Goal: Task Accomplishment & Management: Manage account settings

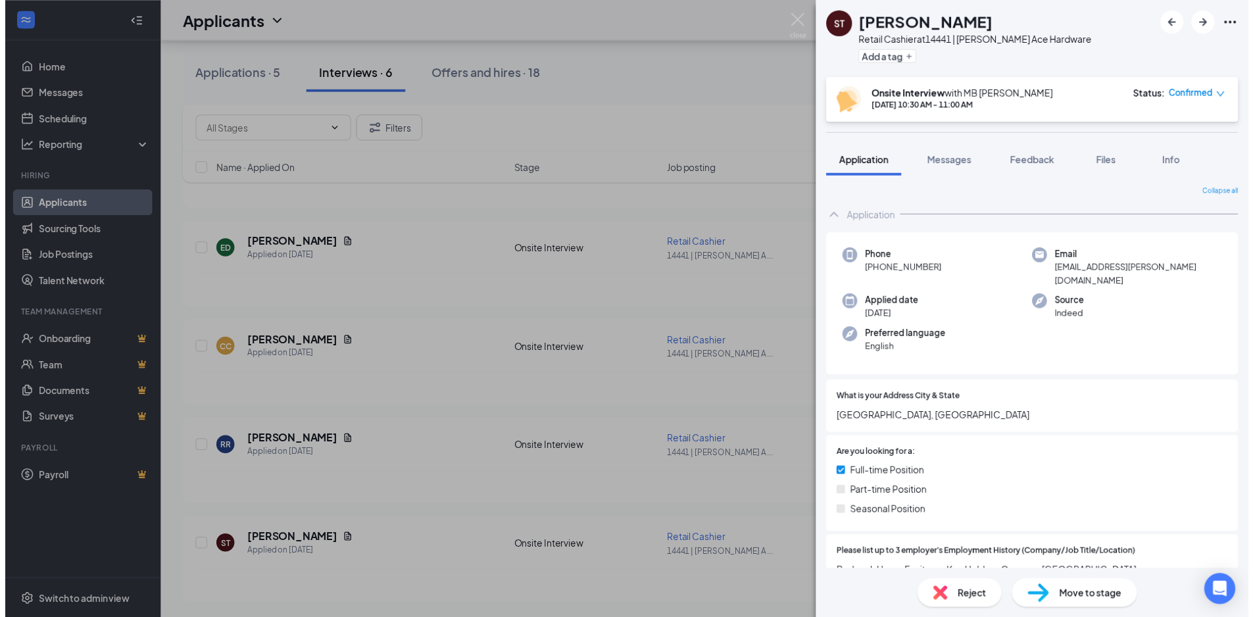
scroll to position [723, 0]
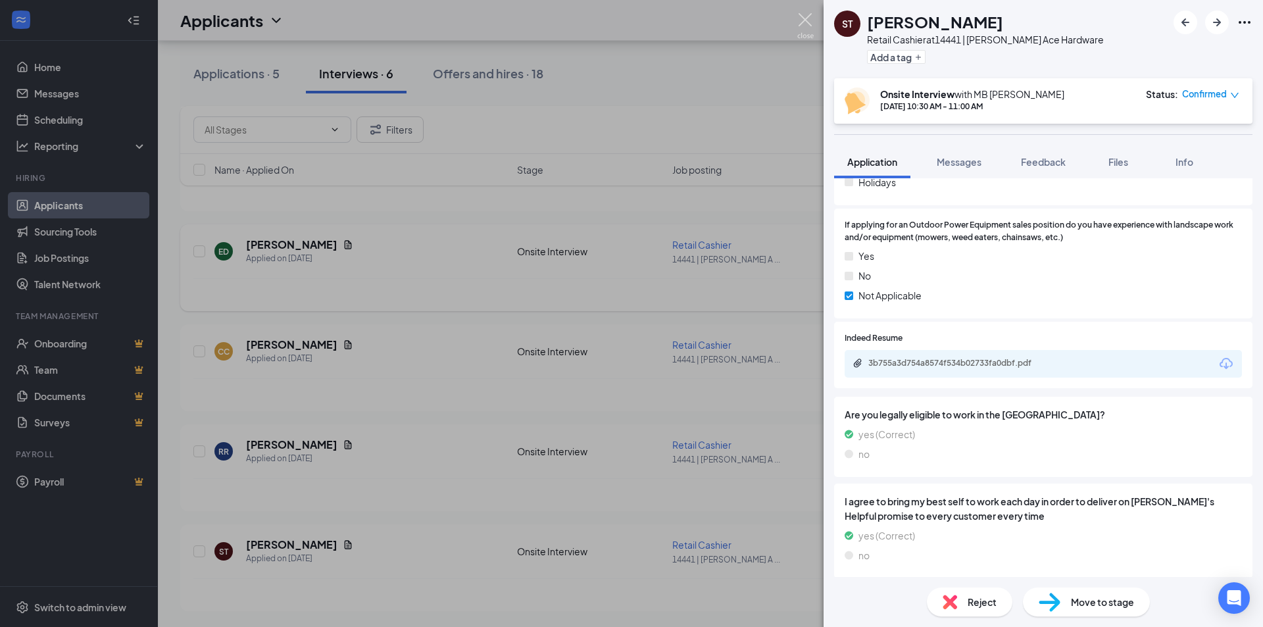
drag, startPoint x: 803, startPoint y: 20, endPoint x: 670, endPoint y: 264, distance: 278.1
click at [803, 20] on img at bounding box center [805, 26] width 16 height 26
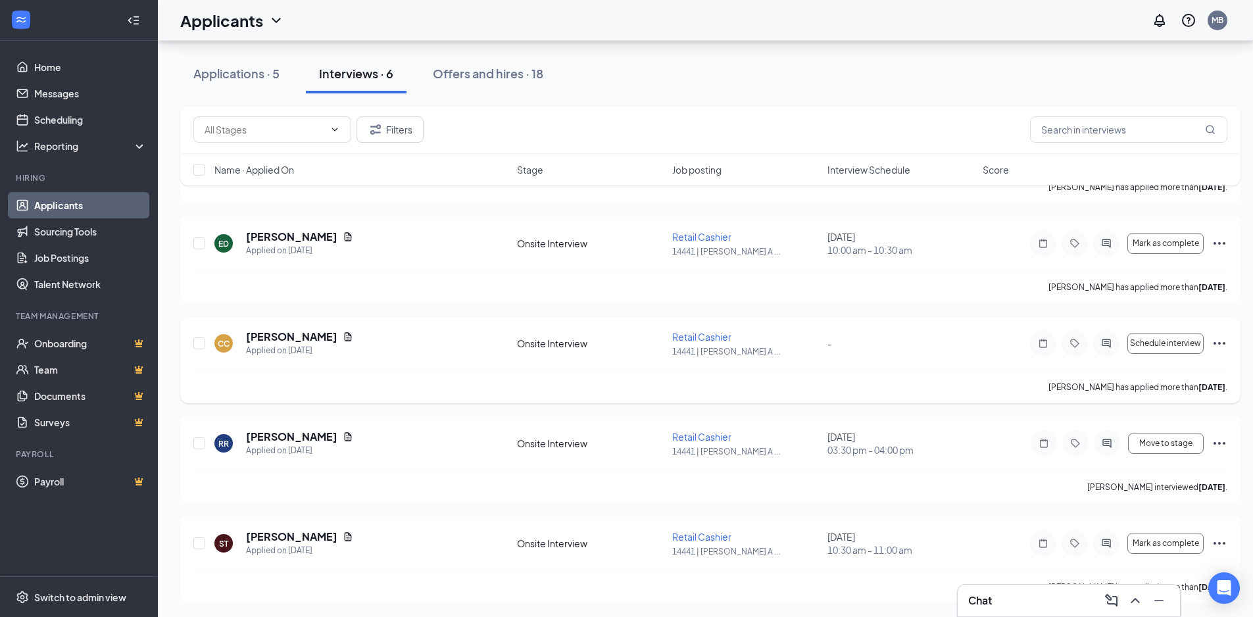
scroll to position [240, 0]
click at [287, 432] on h5 "[PERSON_NAME]" at bounding box center [291, 435] width 91 height 14
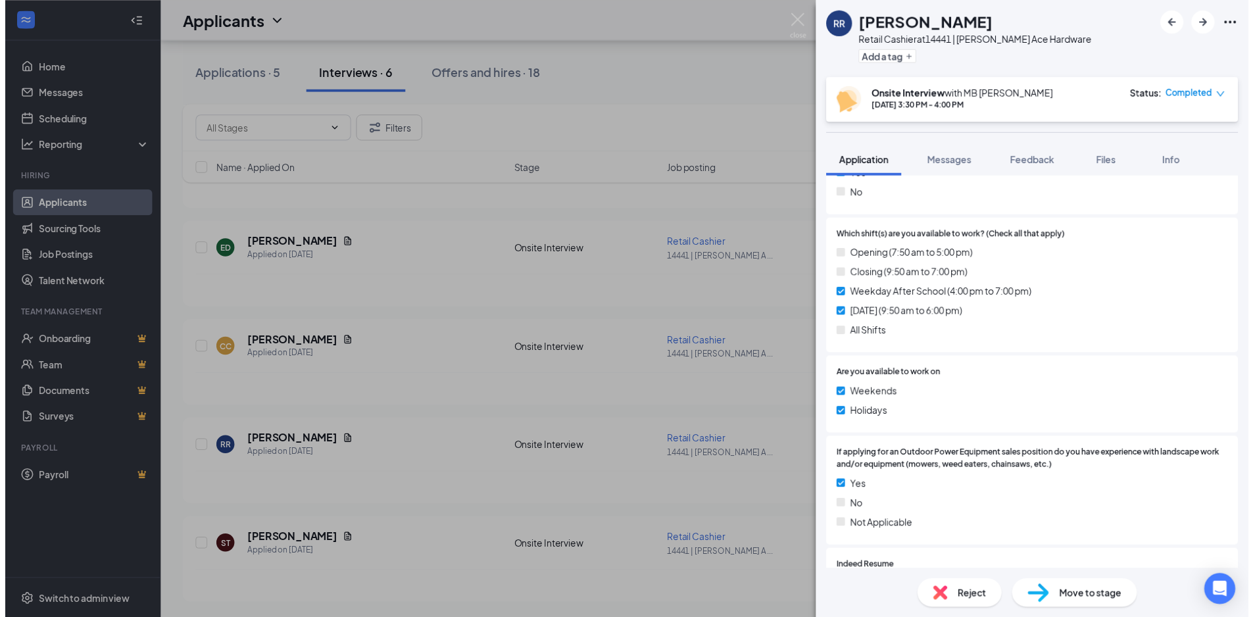
scroll to position [460, 0]
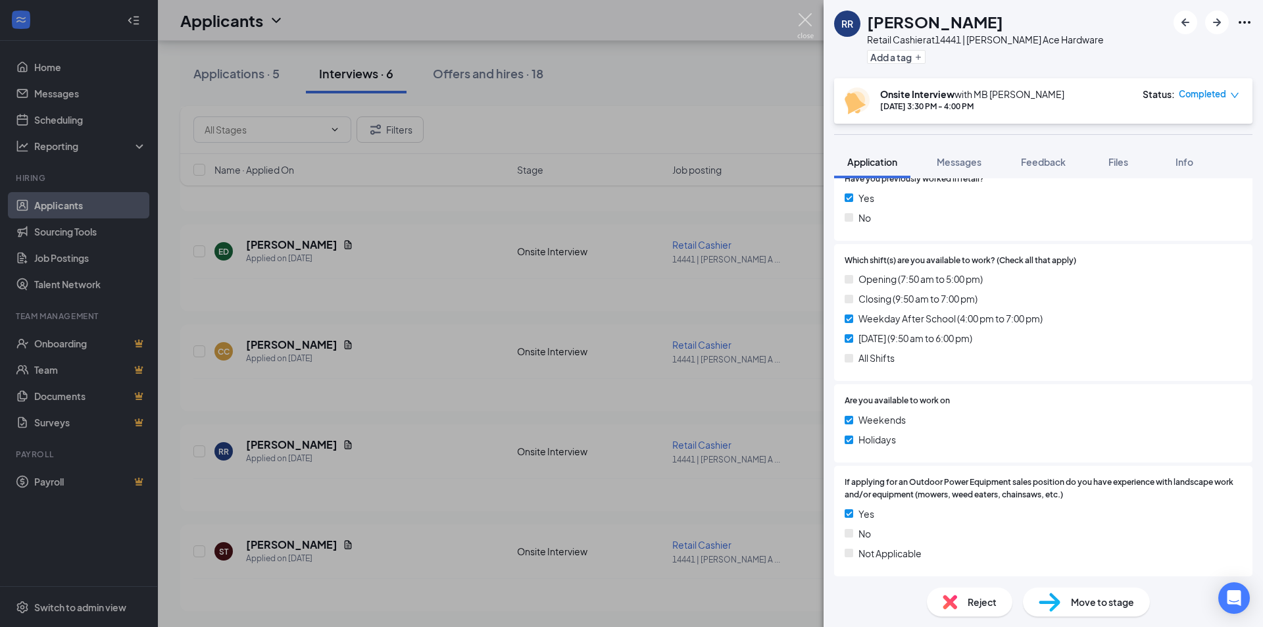
click at [804, 19] on img at bounding box center [805, 26] width 16 height 26
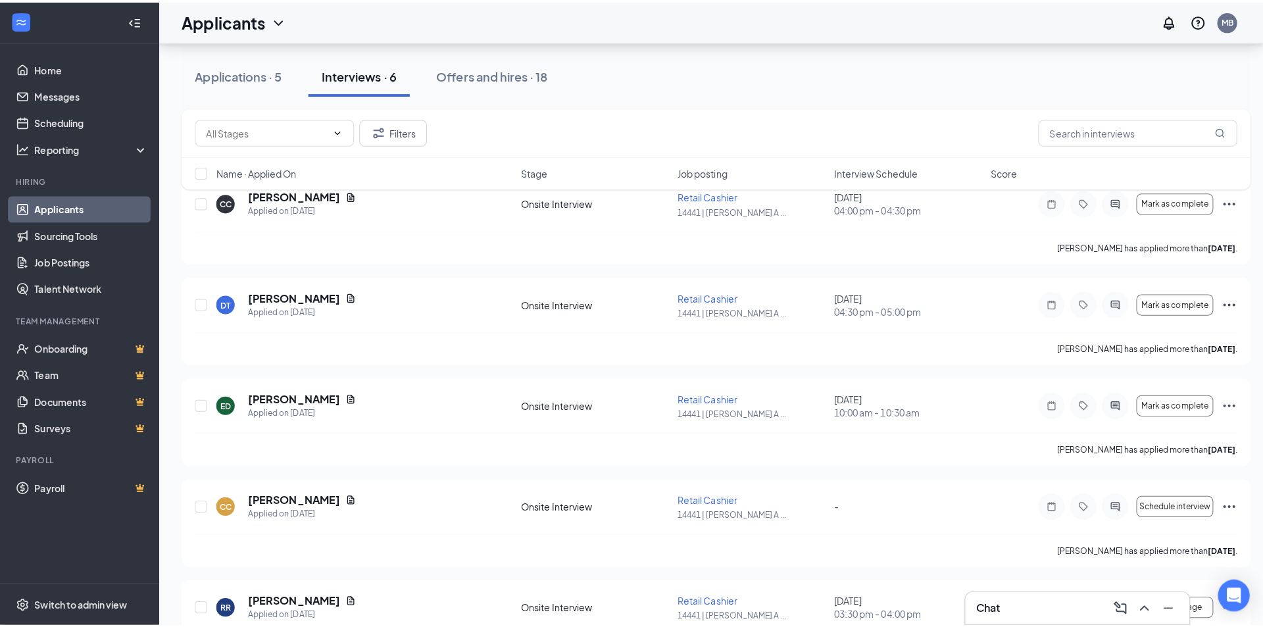
scroll to position [43, 0]
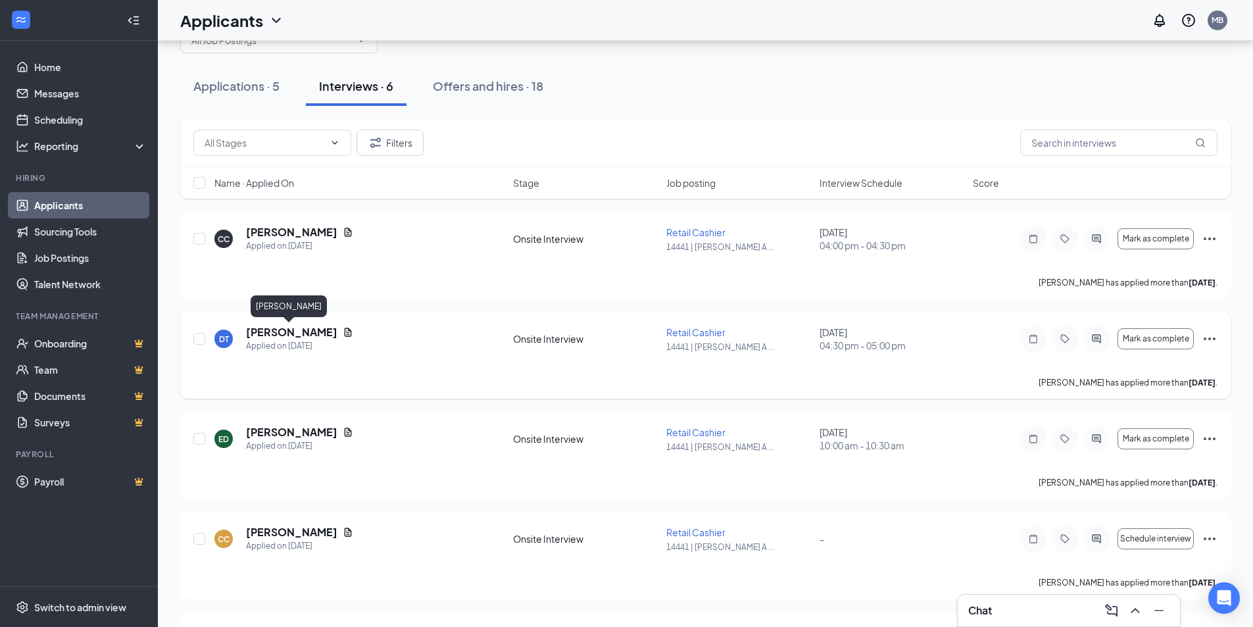
click at [285, 335] on h5 "[PERSON_NAME]" at bounding box center [291, 332] width 91 height 14
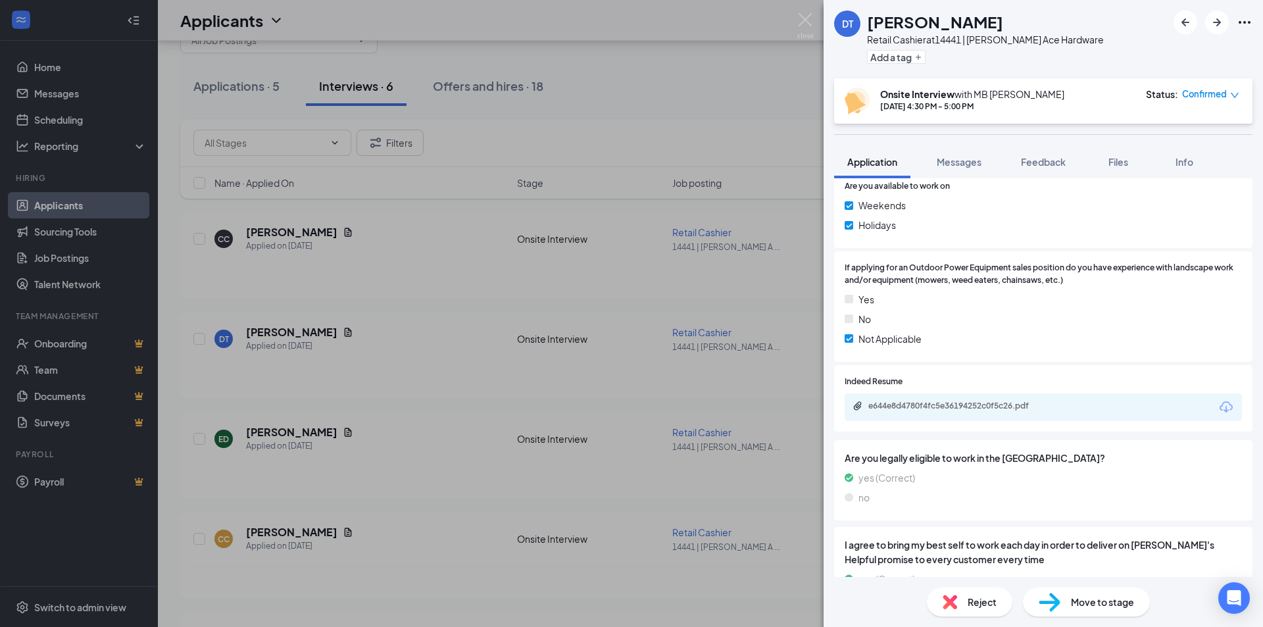
scroll to position [658, 0]
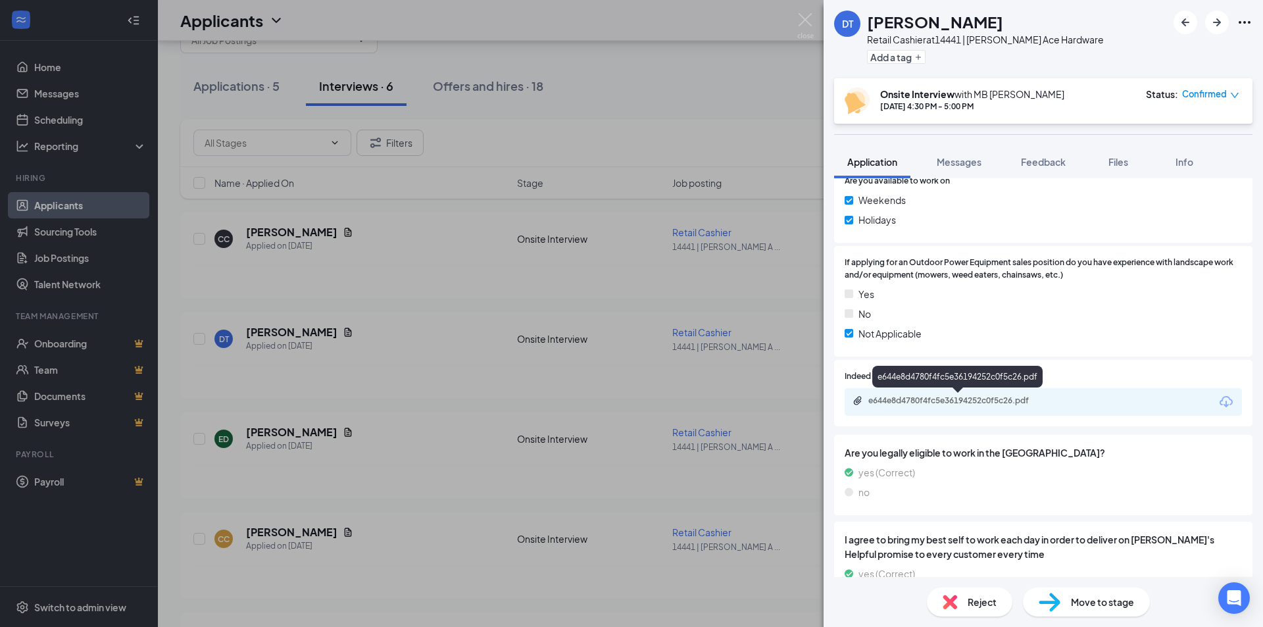
click at [958, 407] on div "e644e8d4780f4fc5e36194252c0f5c26.pdf" at bounding box center [958, 401] width 213 height 12
click at [802, 23] on img at bounding box center [805, 26] width 16 height 26
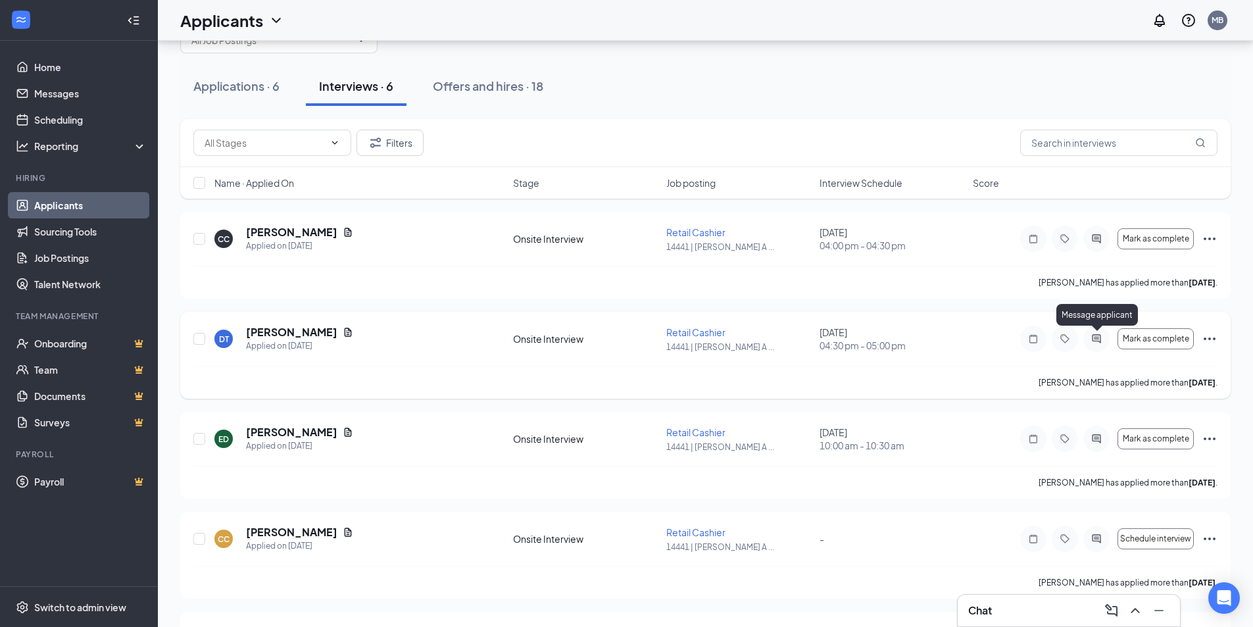
click at [1098, 339] on icon "ActiveChat" at bounding box center [1097, 338] width 16 height 11
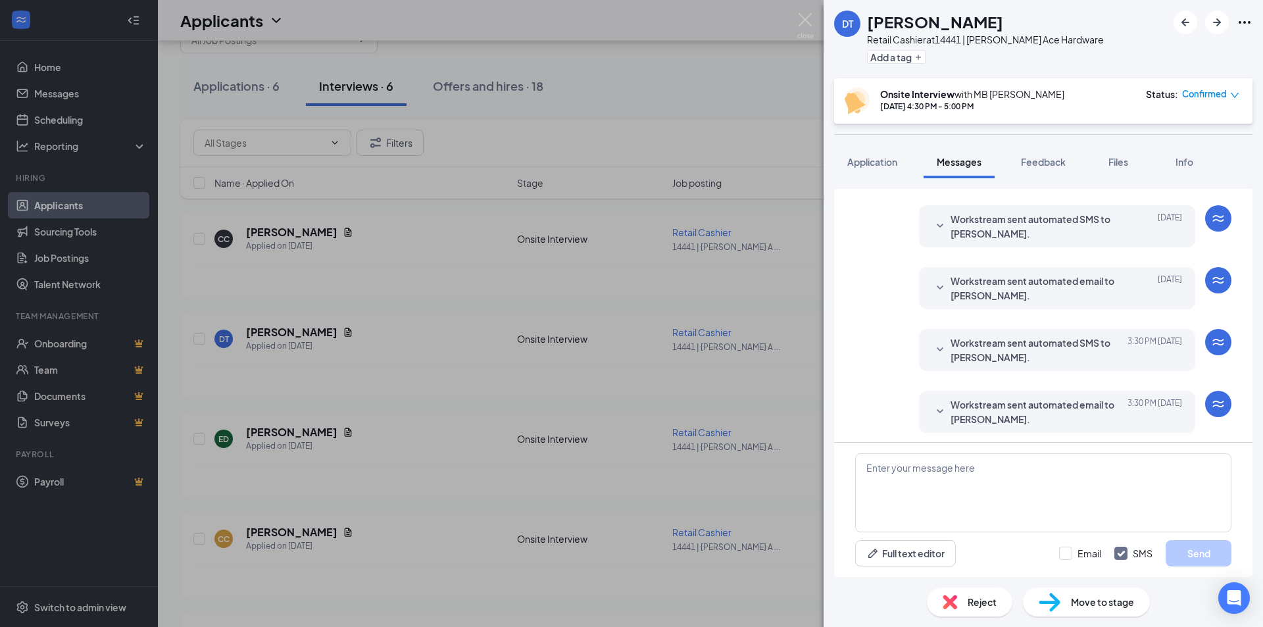
scroll to position [383, 0]
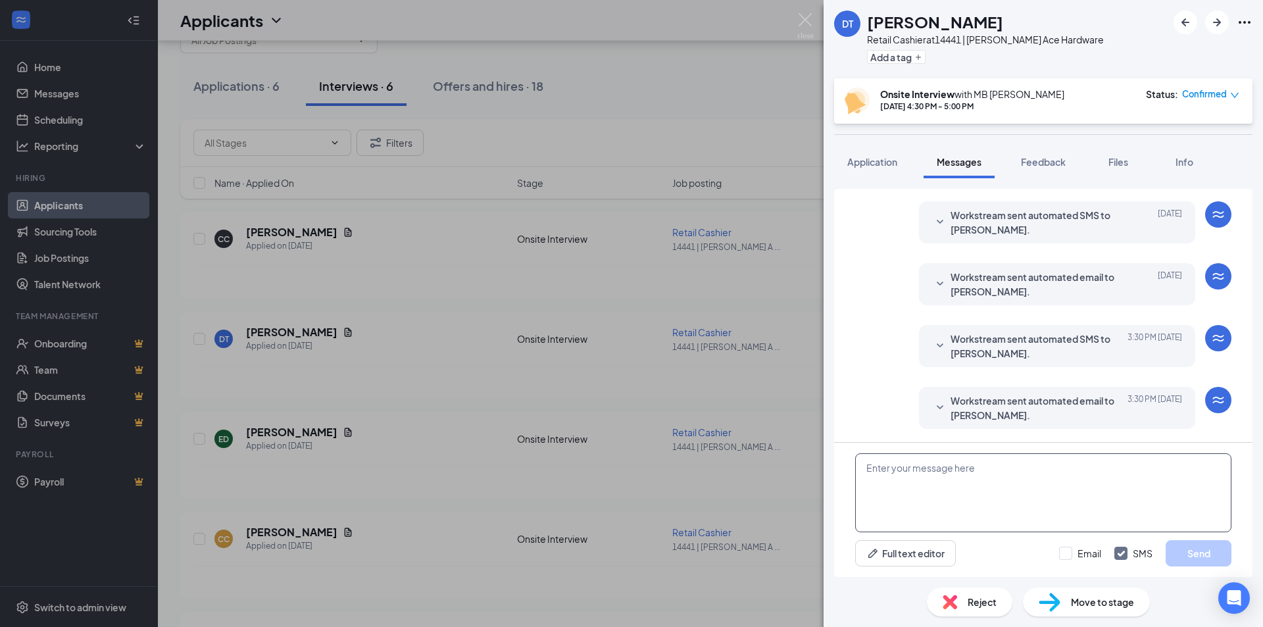
click at [962, 468] on textarea at bounding box center [1043, 492] width 376 height 79
type textarea "I"
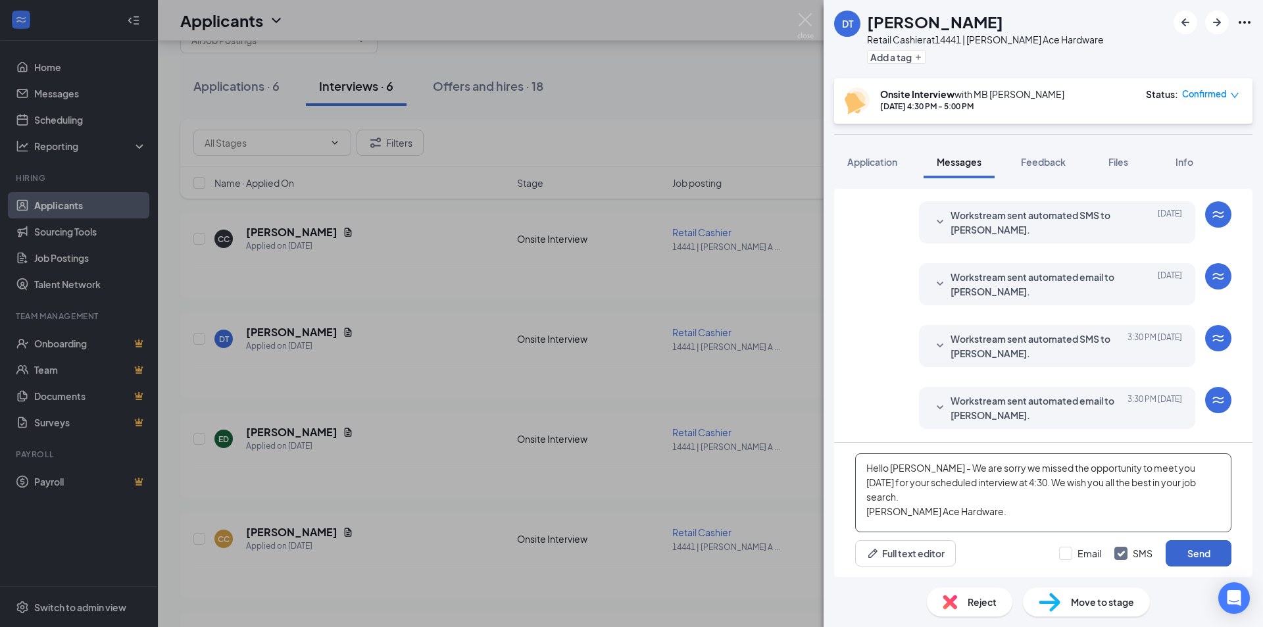
type textarea "Hello [PERSON_NAME] - We are sorry we missed the opportunity to meet you [DATE]…"
click at [1189, 562] on button "Send" at bounding box center [1198, 553] width 66 height 26
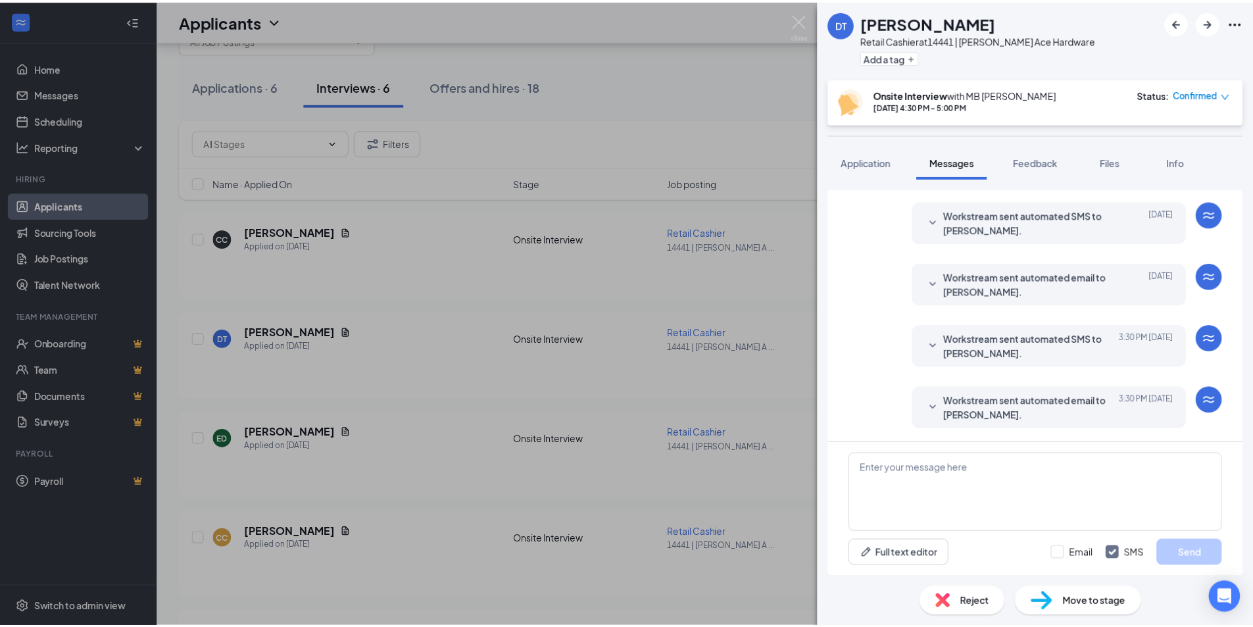
scroll to position [511, 0]
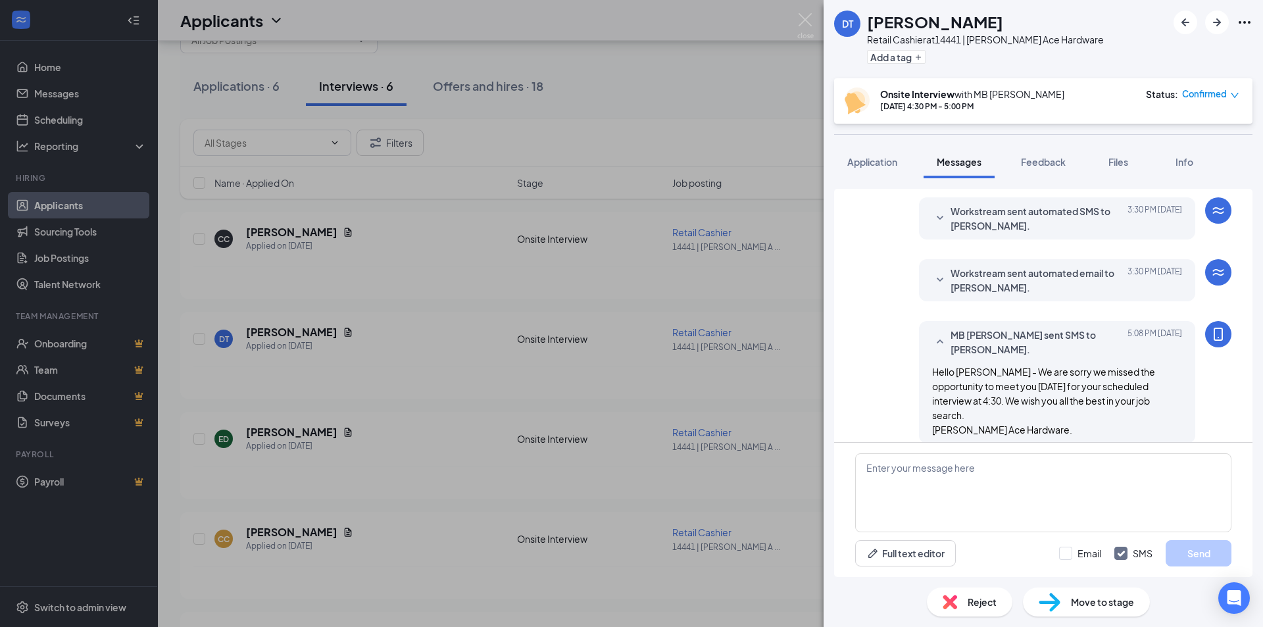
click at [1235, 94] on icon "down" at bounding box center [1234, 95] width 9 height 9
click at [1179, 178] on span "Mark as no-show" at bounding box center [1174, 177] width 73 height 14
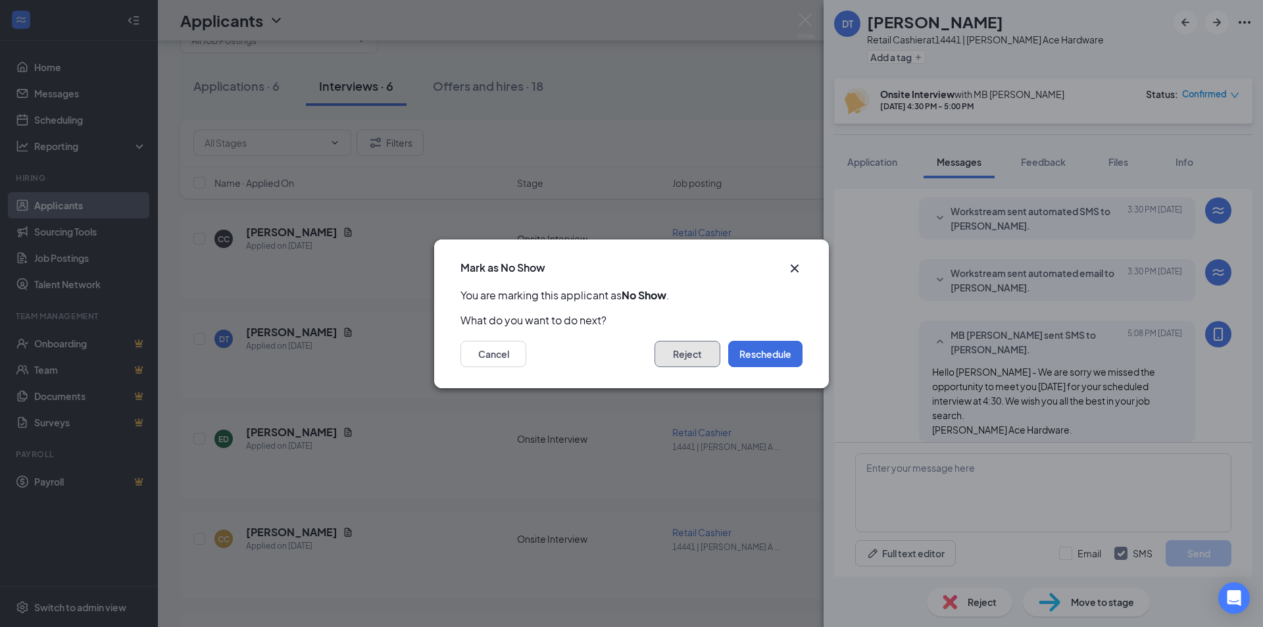
click at [676, 356] on button "Reject" at bounding box center [687, 354] width 66 height 26
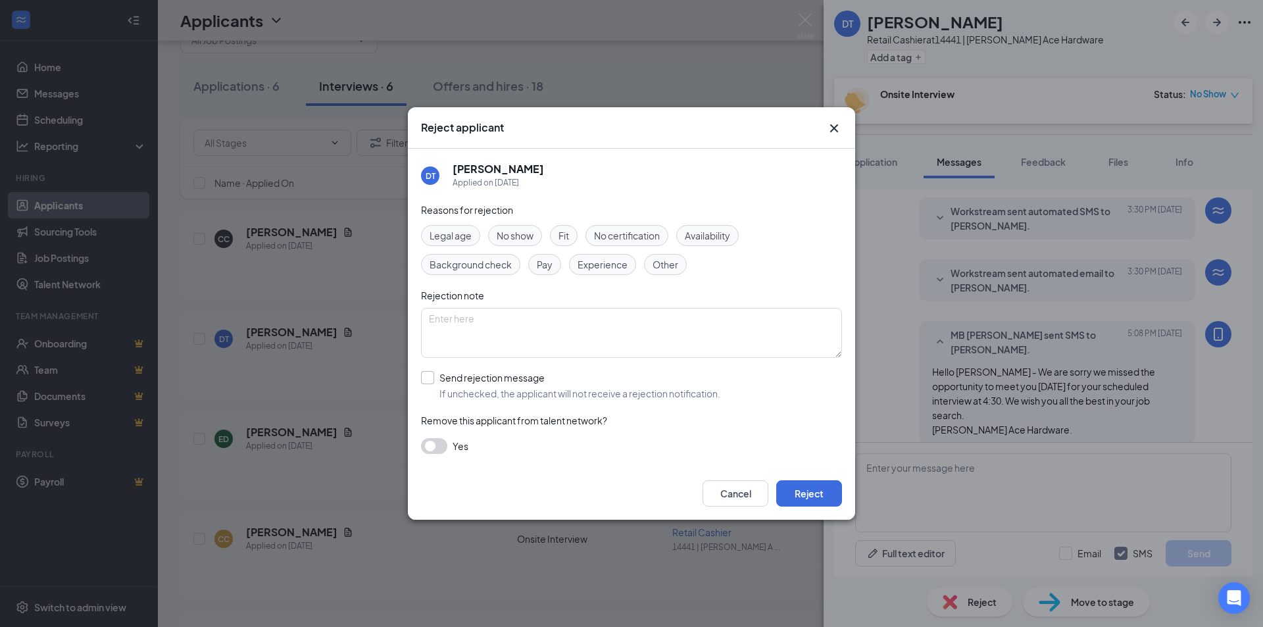
click at [426, 378] on input "Send rejection message If unchecked, the applicant will not receive a rejection…" at bounding box center [570, 385] width 299 height 29
checkbox input "true"
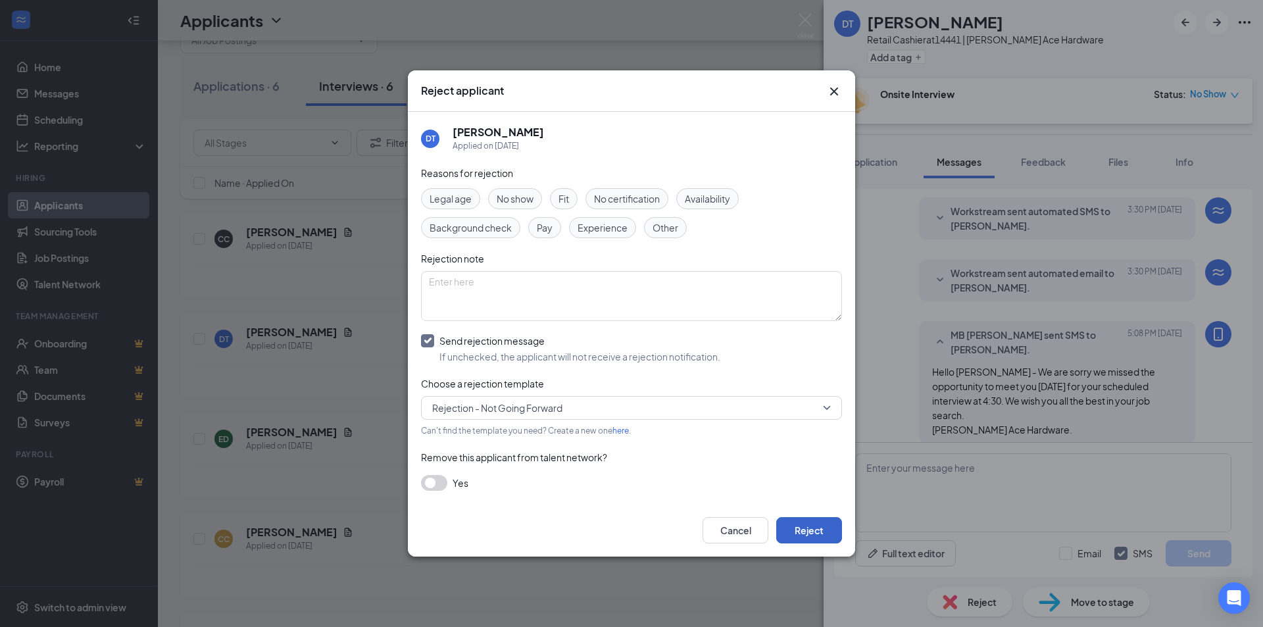
click at [808, 530] on button "Reject" at bounding box center [809, 530] width 66 height 26
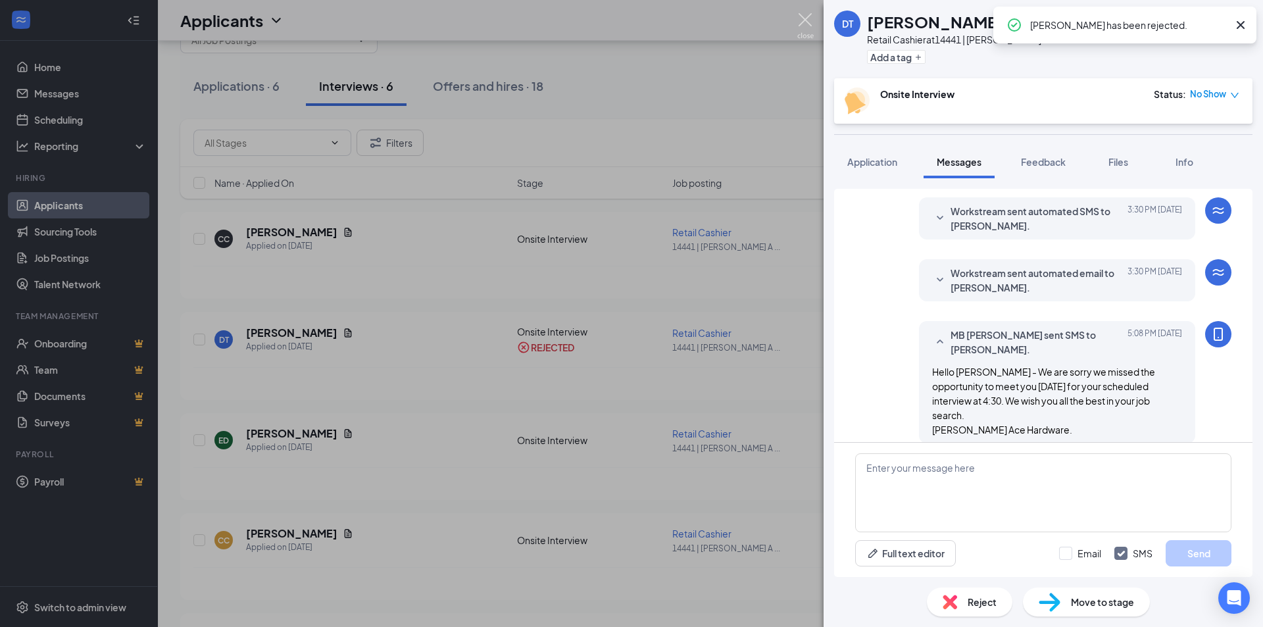
click at [803, 21] on img at bounding box center [805, 26] width 16 height 26
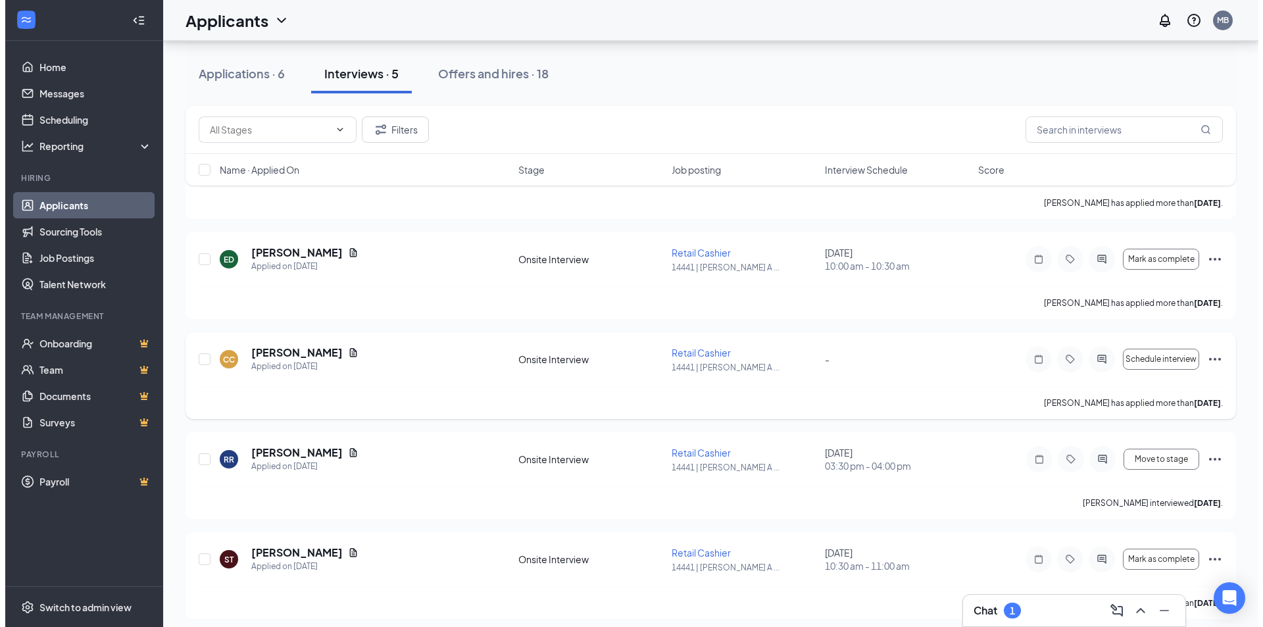
scroll to position [130, 0]
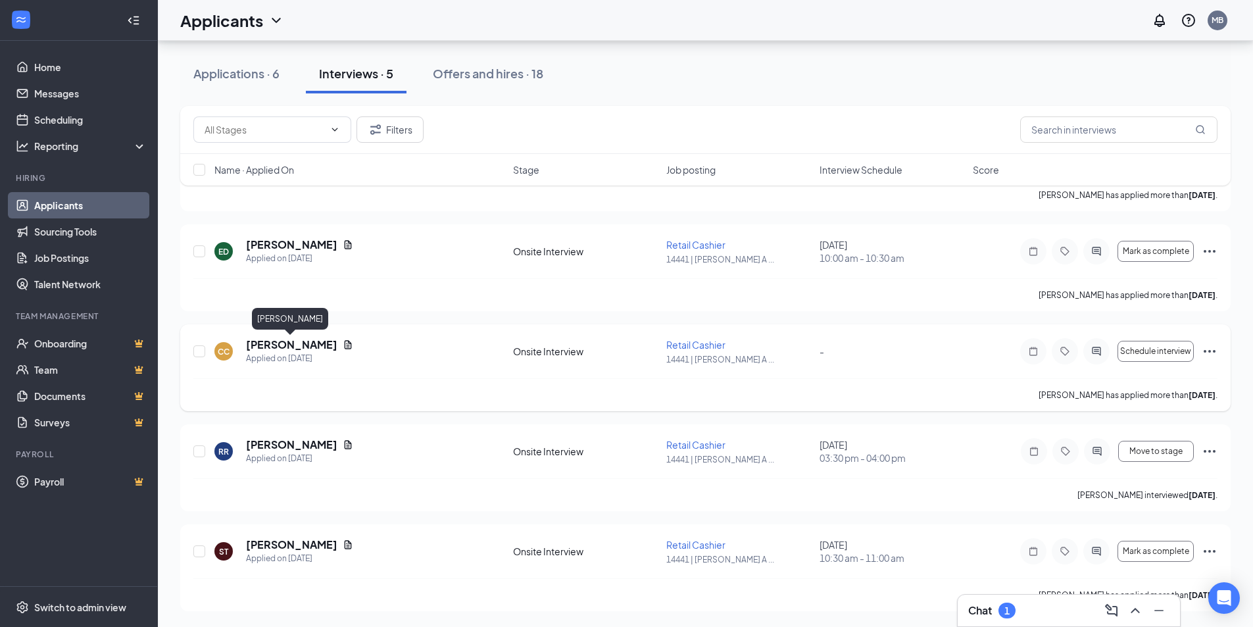
click at [305, 347] on h5 "[PERSON_NAME]" at bounding box center [291, 344] width 91 height 14
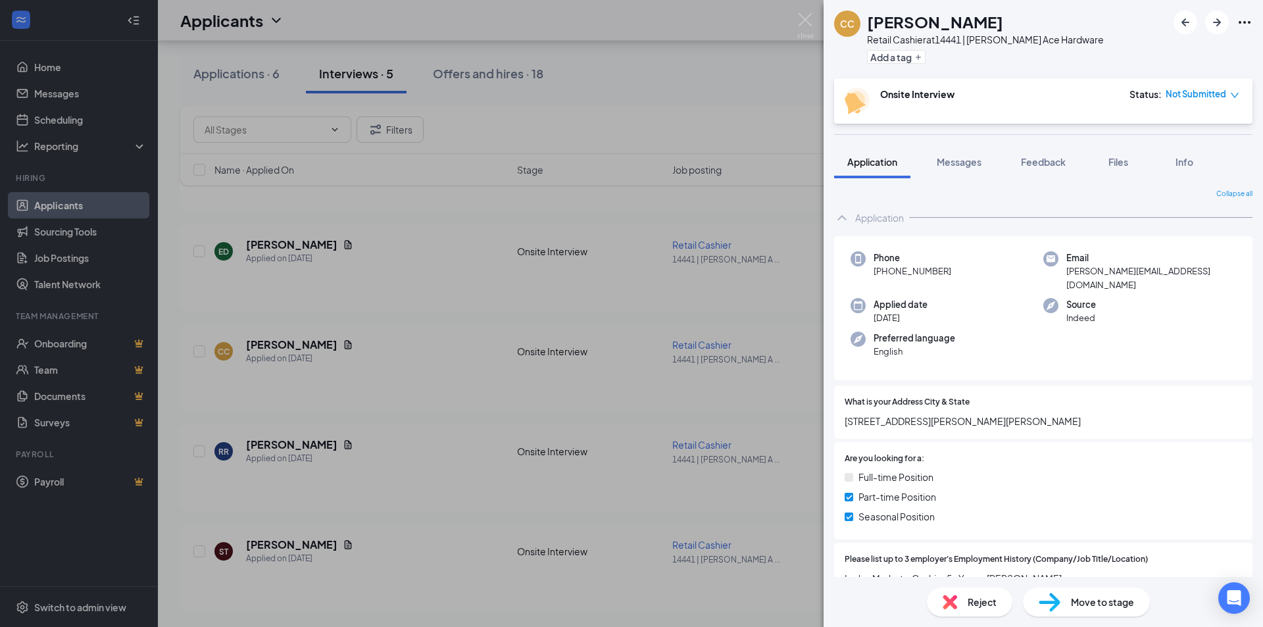
click at [971, 605] on span "Reject" at bounding box center [981, 602] width 29 height 14
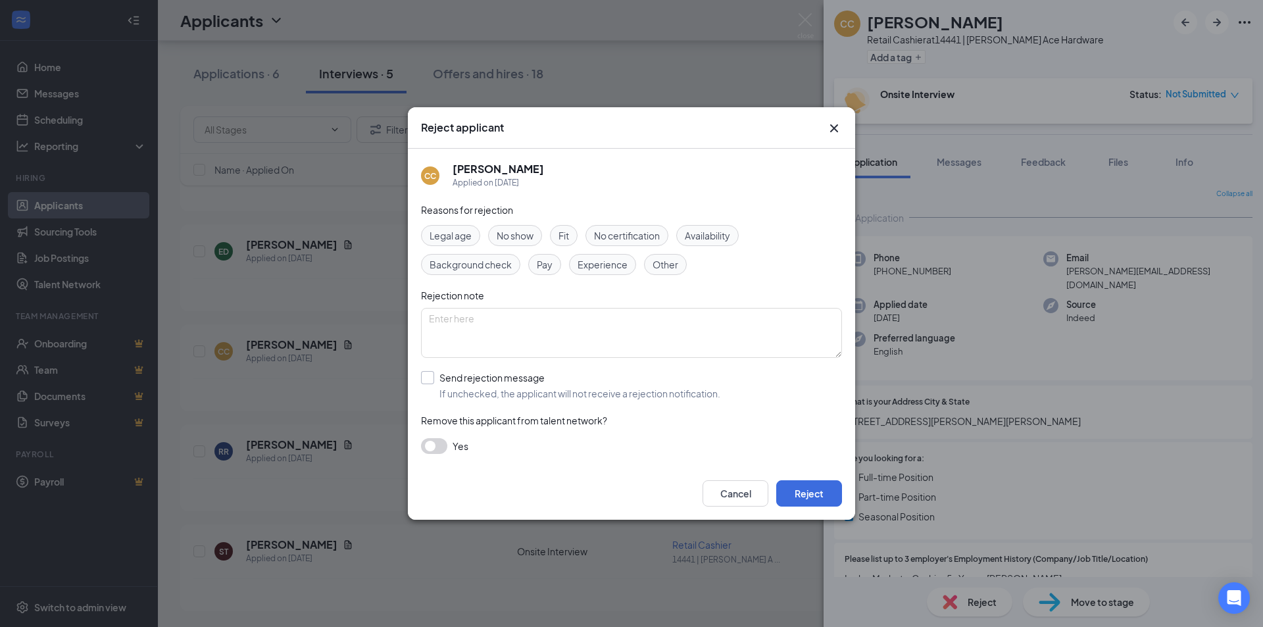
click at [429, 377] on input "Send rejection message If unchecked, the applicant will not receive a rejection…" at bounding box center [570, 385] width 299 height 29
checkbox input "true"
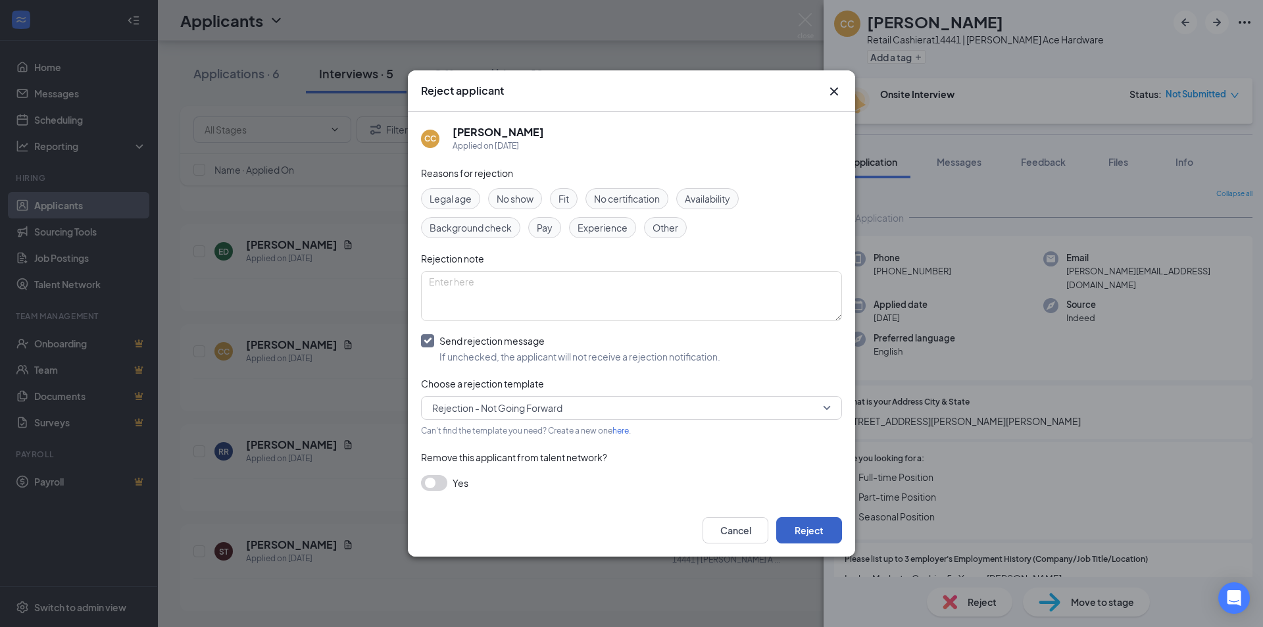
click at [795, 532] on button "Reject" at bounding box center [809, 530] width 66 height 26
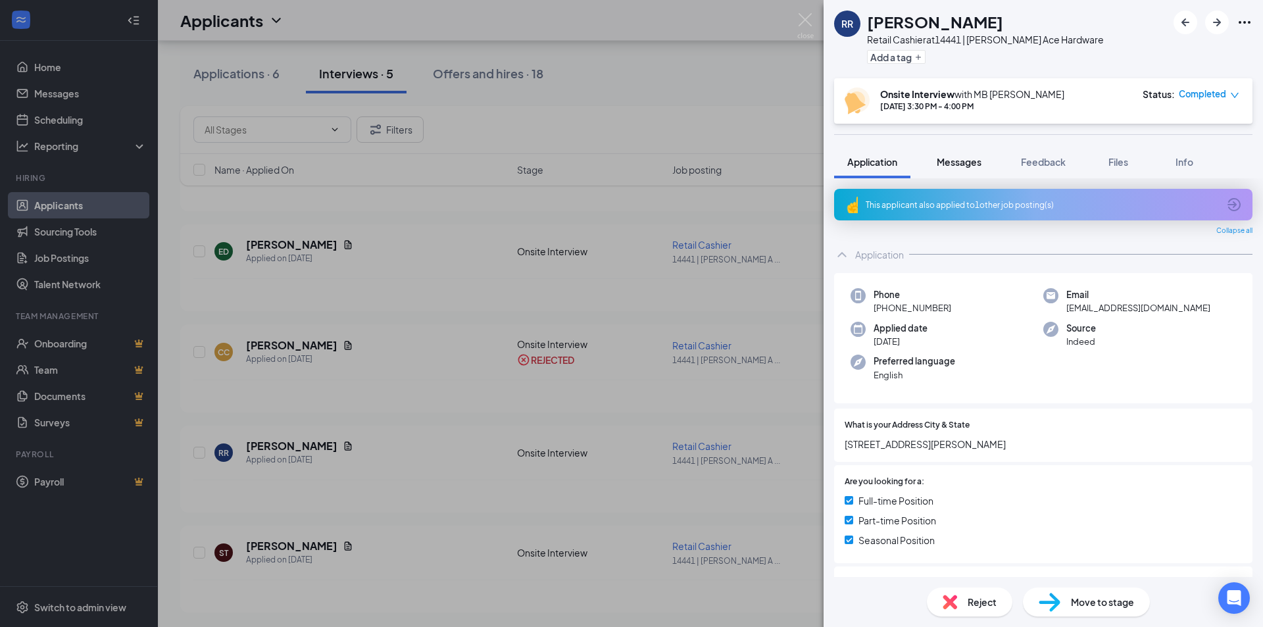
click at [962, 164] on span "Messages" at bounding box center [959, 162] width 45 height 12
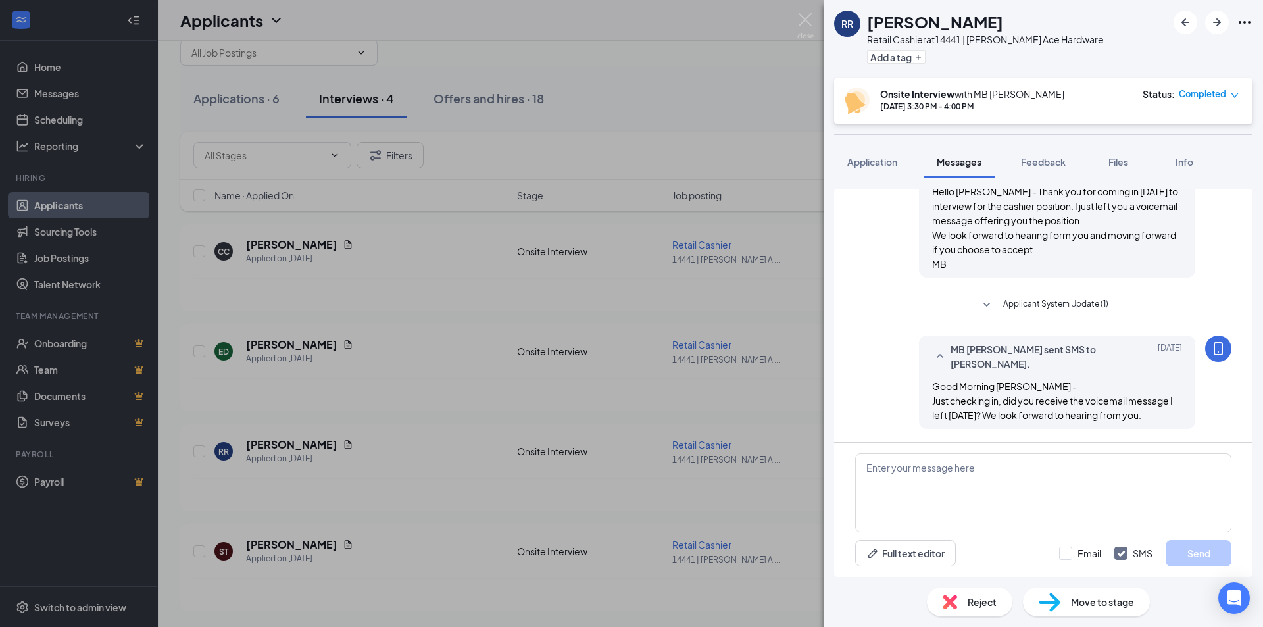
scroll to position [700, 0]
click at [911, 467] on textarea at bounding box center [1043, 492] width 376 height 79
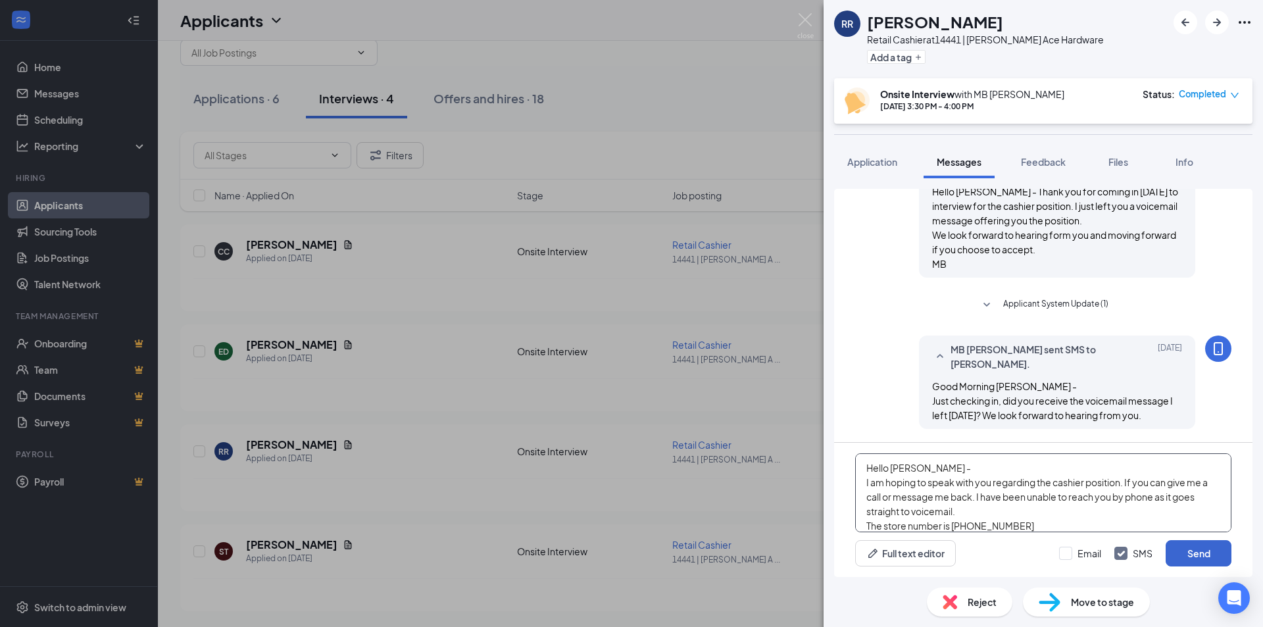
type textarea "Hello [PERSON_NAME] - I am hoping to speak with you regarding the cashier posit…"
click at [1208, 557] on button "Send" at bounding box center [1198, 553] width 66 height 26
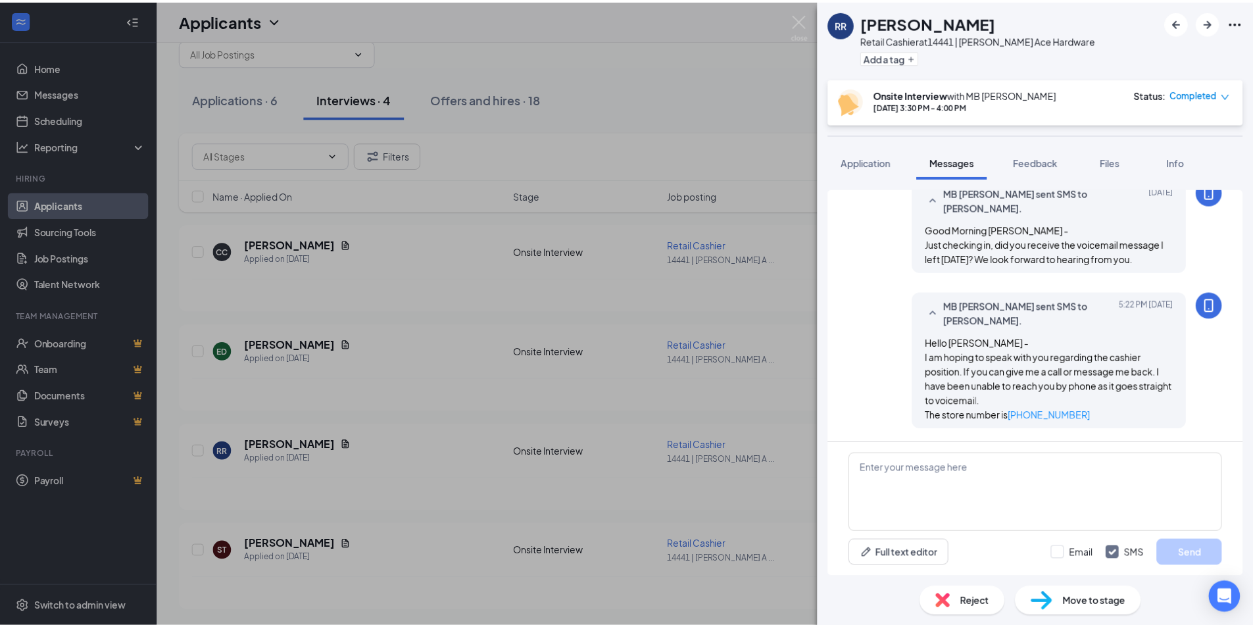
scroll to position [857, 0]
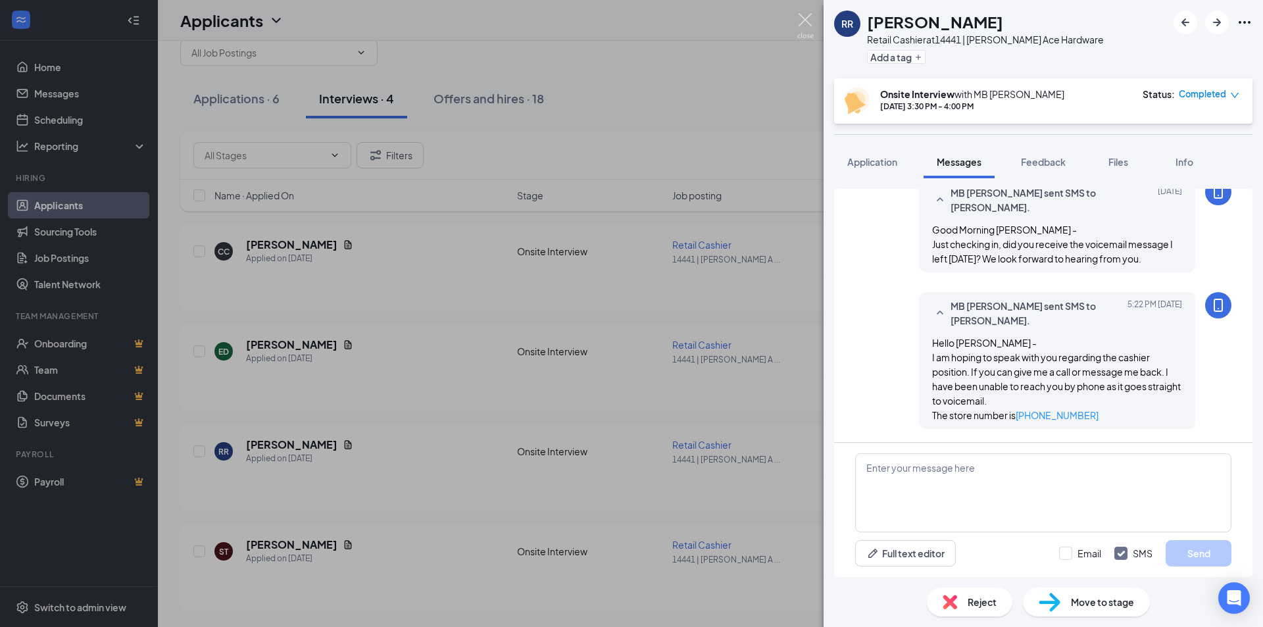
click at [806, 19] on img at bounding box center [805, 26] width 16 height 26
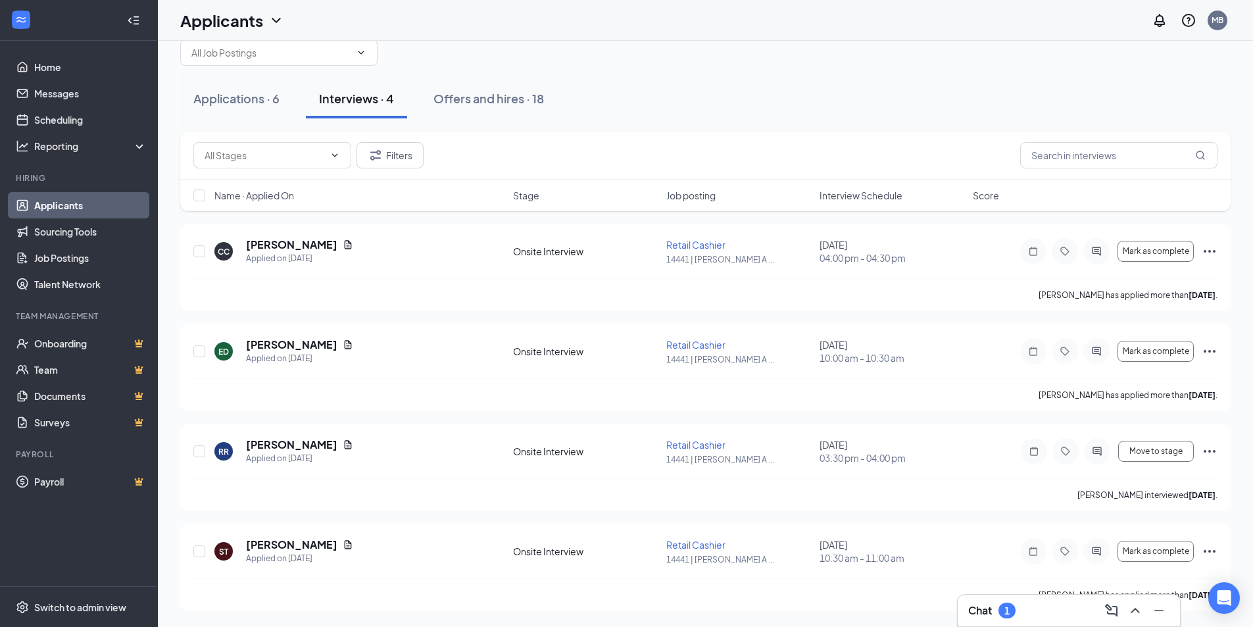
click at [1006, 609] on div "1" at bounding box center [1006, 610] width 5 height 11
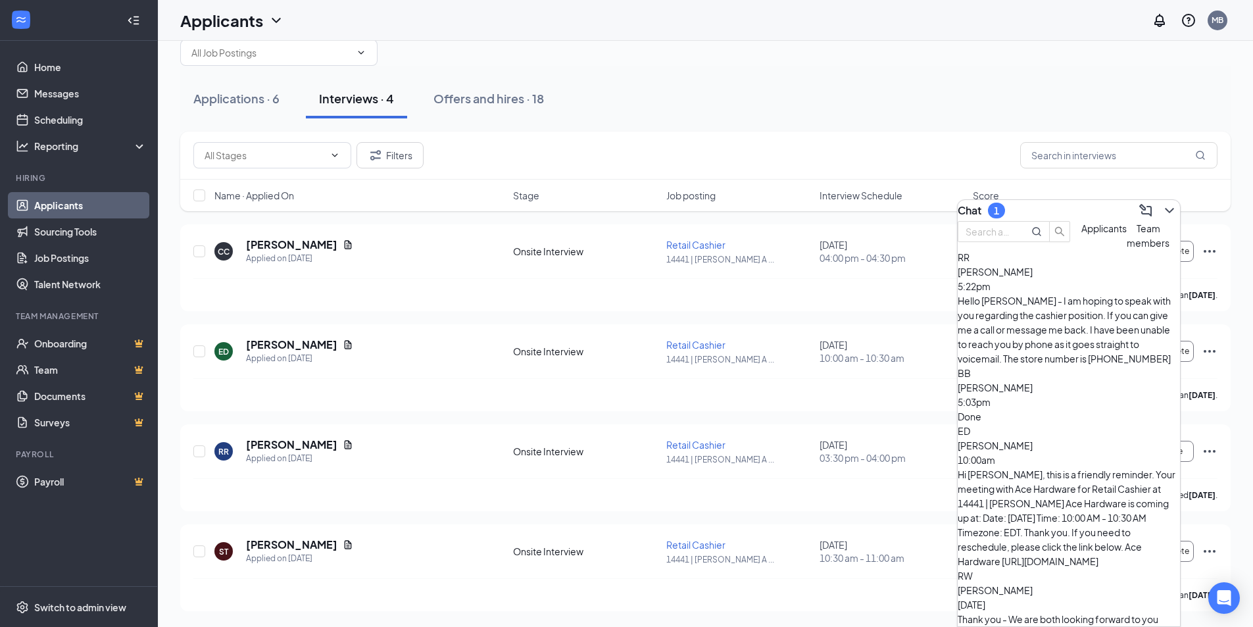
click at [1039, 409] on div "Done" at bounding box center [1069, 416] width 222 height 14
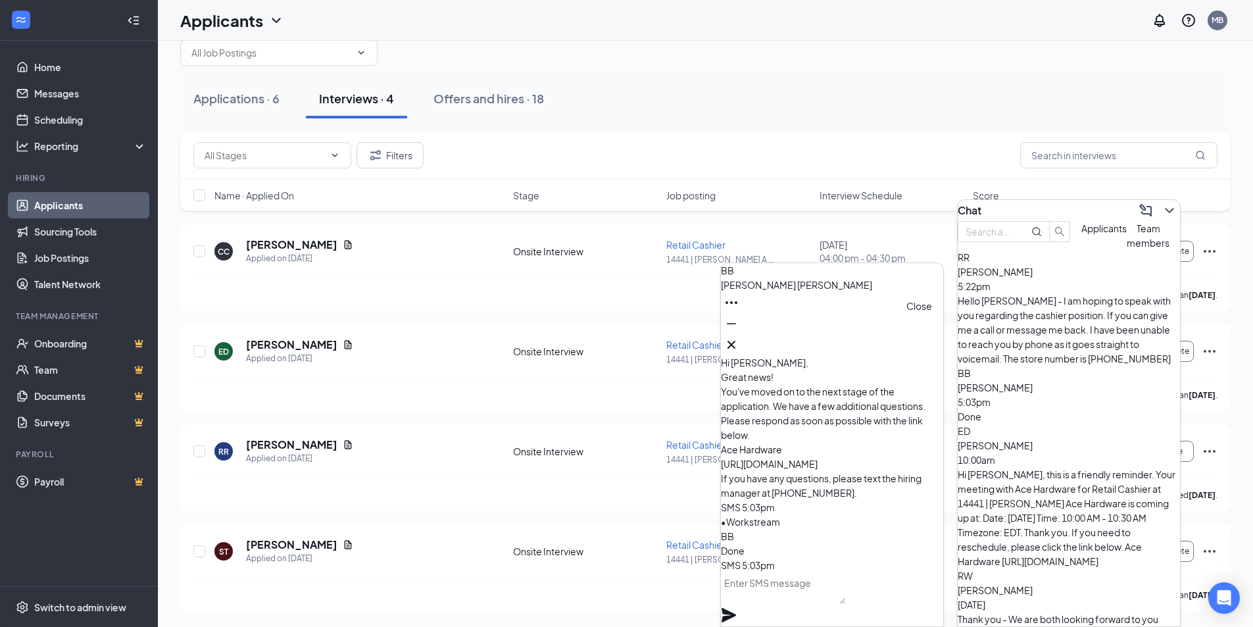
click at [735, 341] on icon "Cross" at bounding box center [731, 345] width 8 height 8
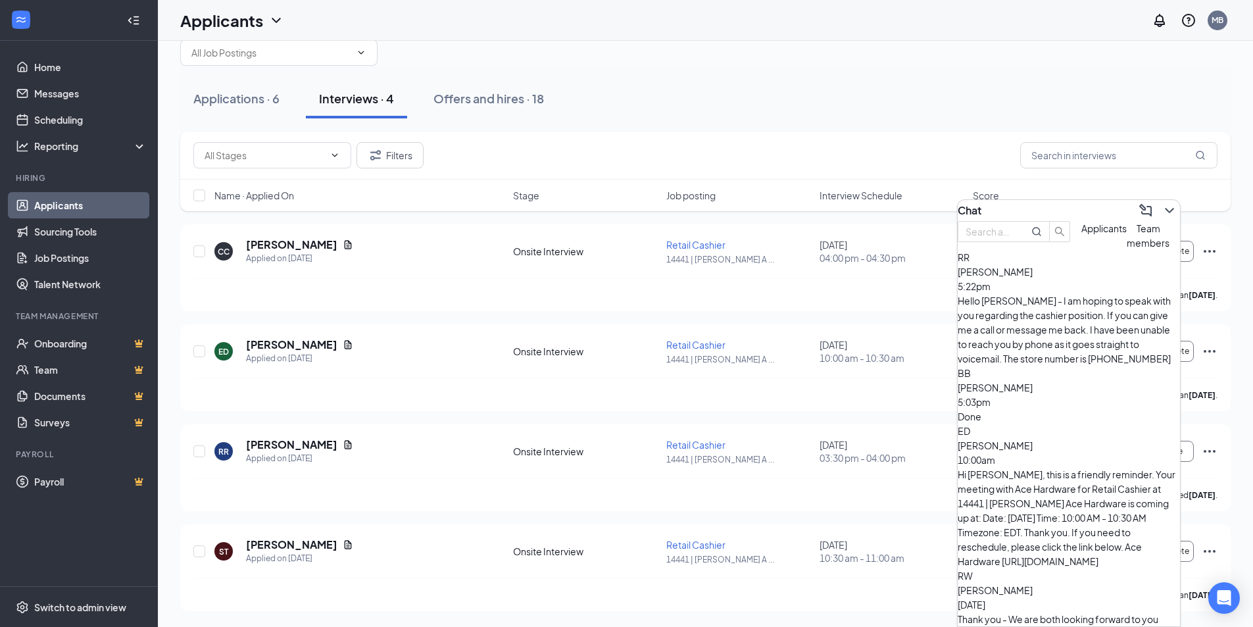
click at [50, 208] on link "Applicants" at bounding box center [90, 205] width 112 height 26
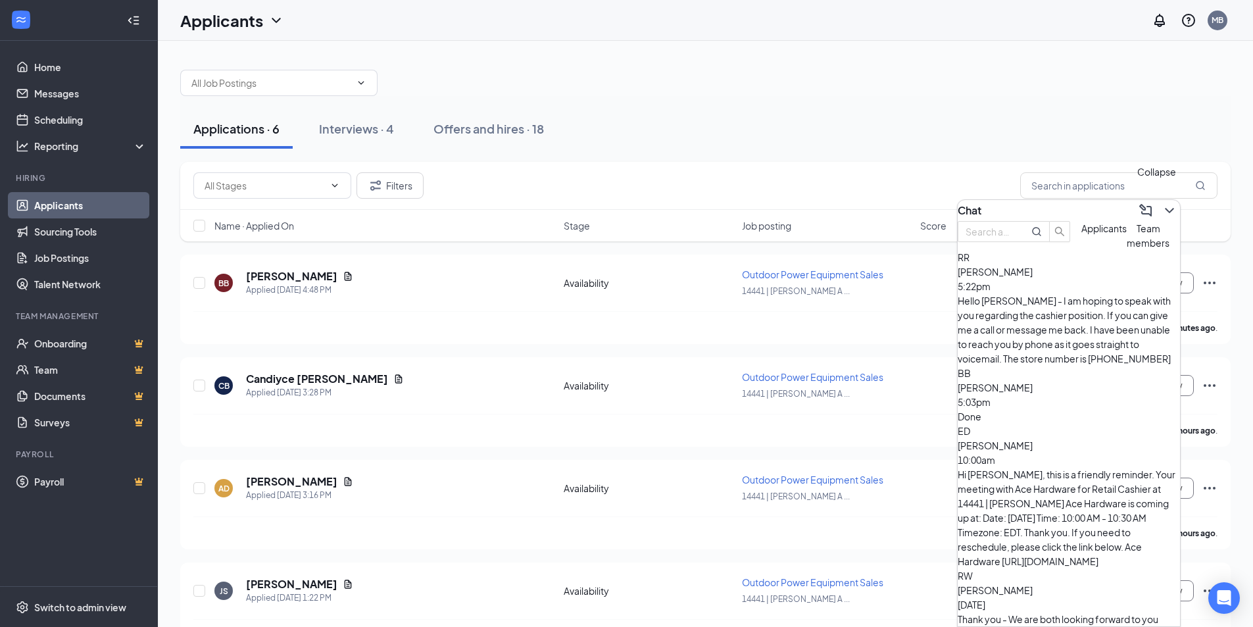
click at [1162, 204] on icon "ChevronDown" at bounding box center [1170, 211] width 16 height 16
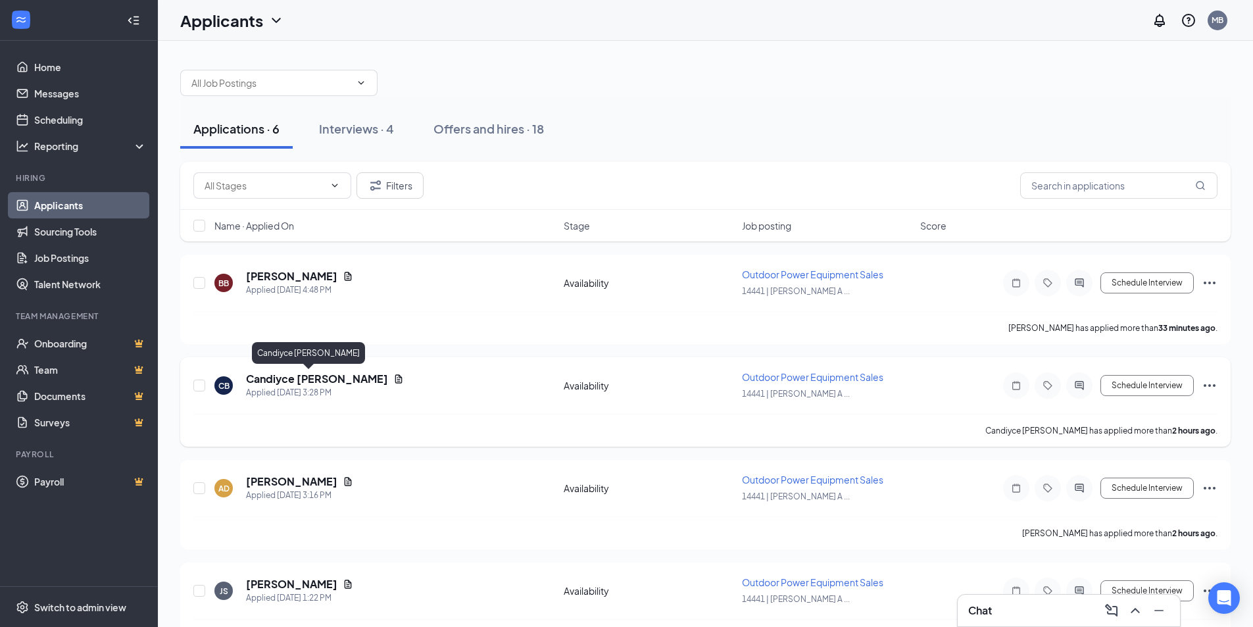
click at [312, 383] on h5 "Candiyce [PERSON_NAME]" at bounding box center [317, 379] width 142 height 14
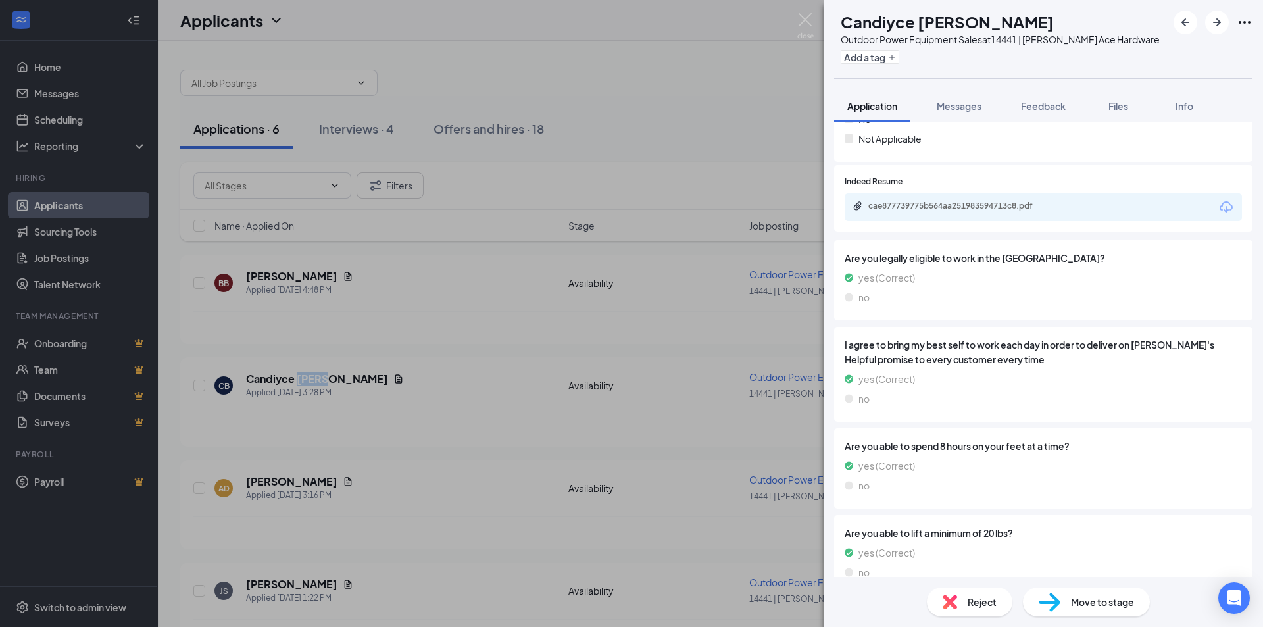
scroll to position [789, 0]
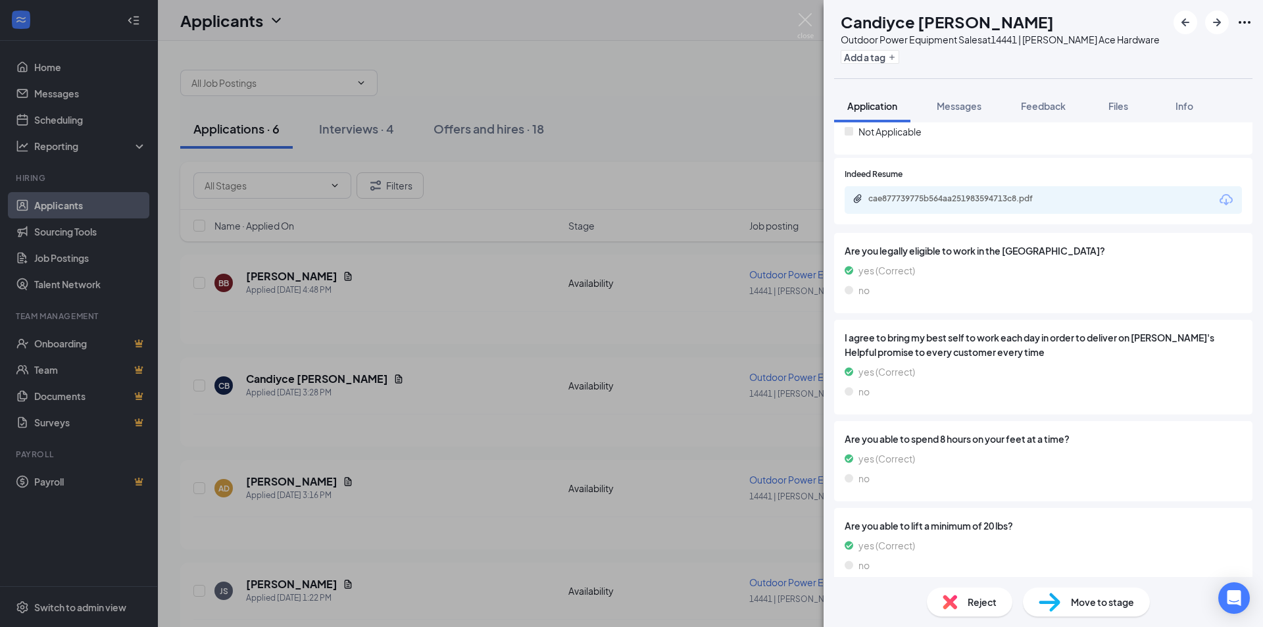
click at [923, 207] on div "cae877739775b564aa251983594713c8.pdf" at bounding box center [1042, 200] width 397 height 28
click at [935, 205] on div "cae877739775b564aa251983594713c8.pdf" at bounding box center [958, 199] width 213 height 12
click at [984, 609] on div "Reject" at bounding box center [970, 601] width 86 height 29
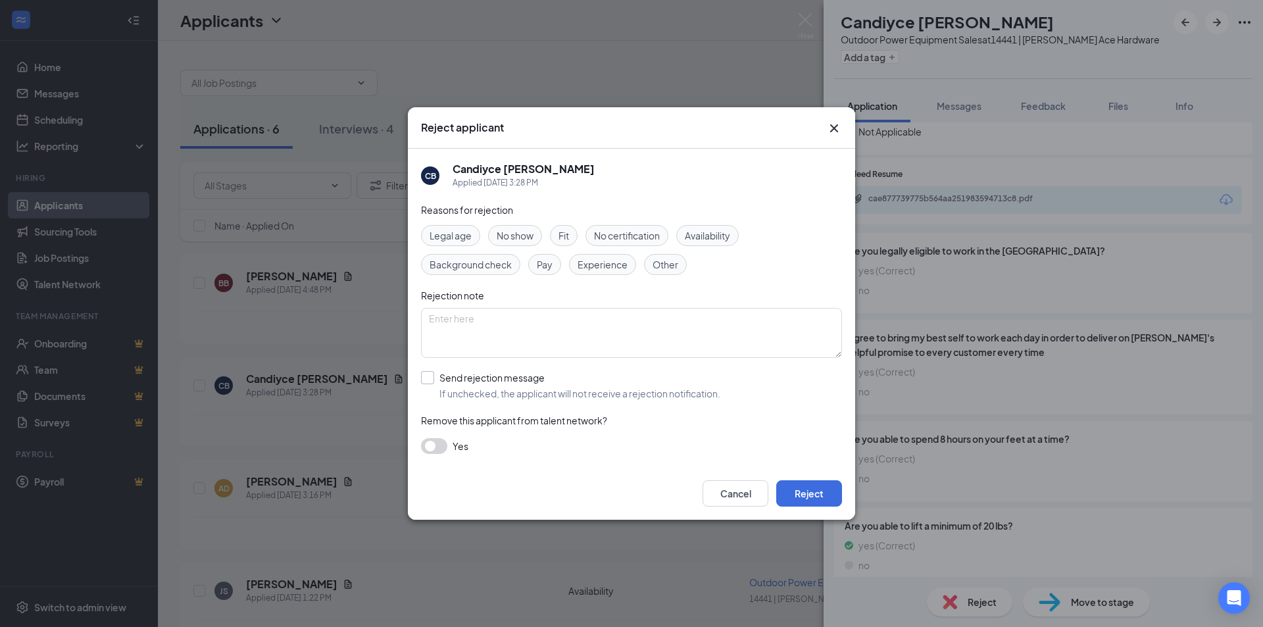
click at [429, 379] on input "Send rejection message If unchecked, the applicant will not receive a rejection…" at bounding box center [570, 385] width 299 height 29
checkbox input "true"
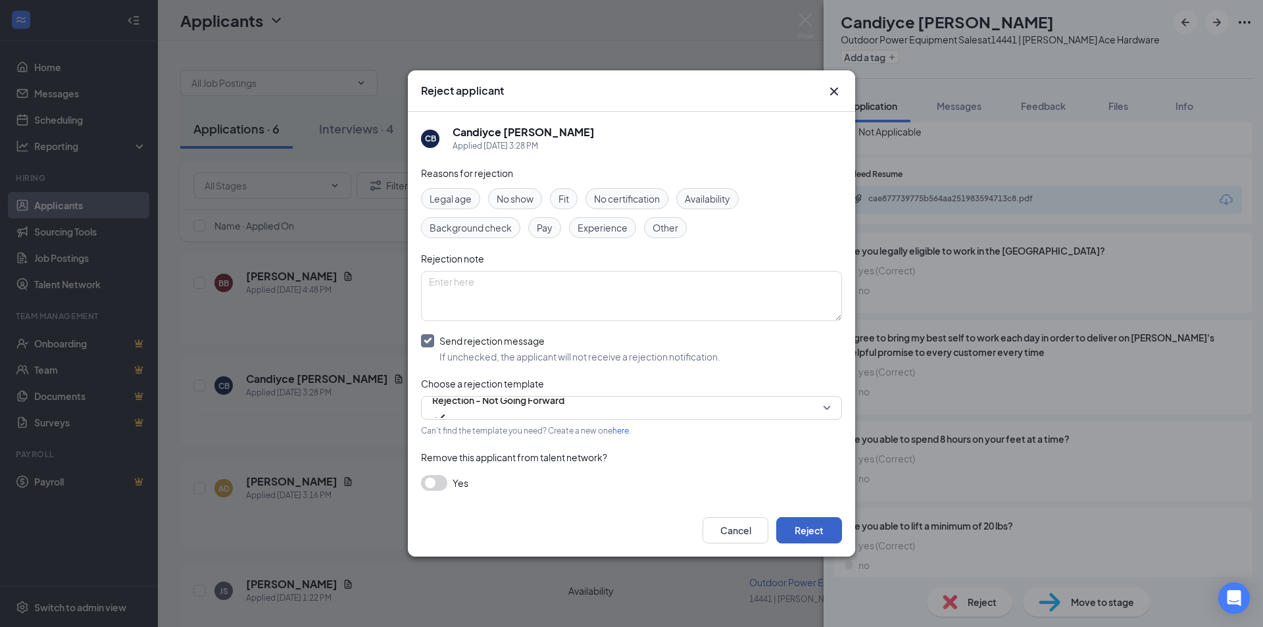
click at [807, 537] on button "Reject" at bounding box center [809, 530] width 66 height 26
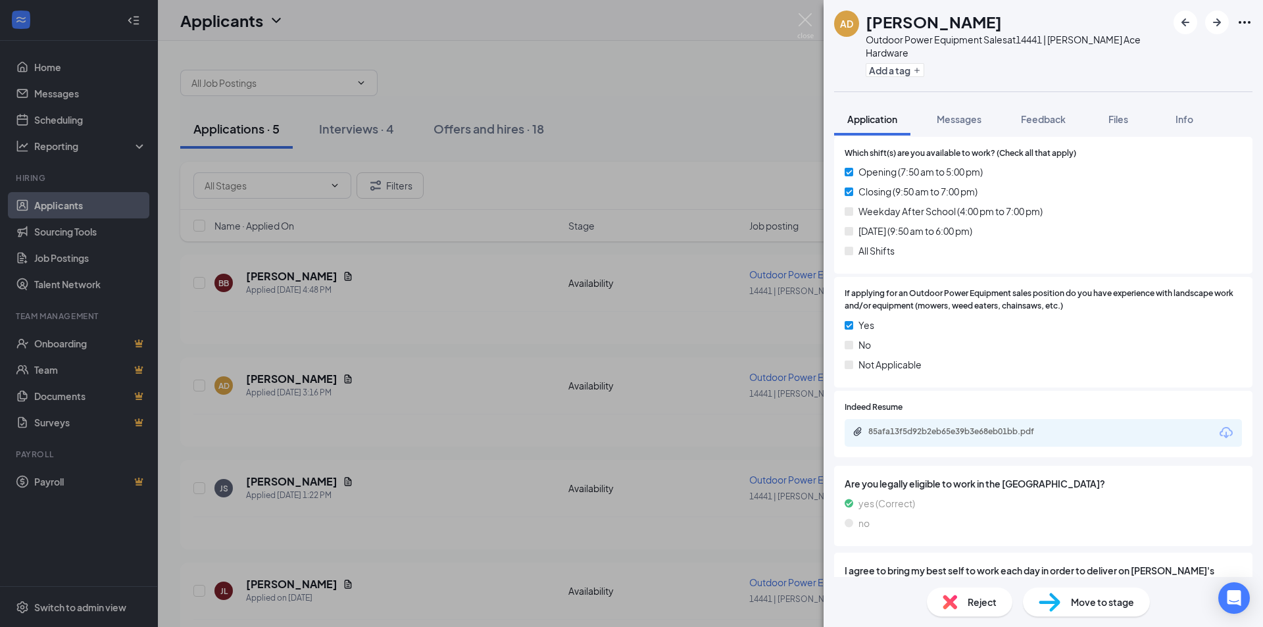
scroll to position [526, 0]
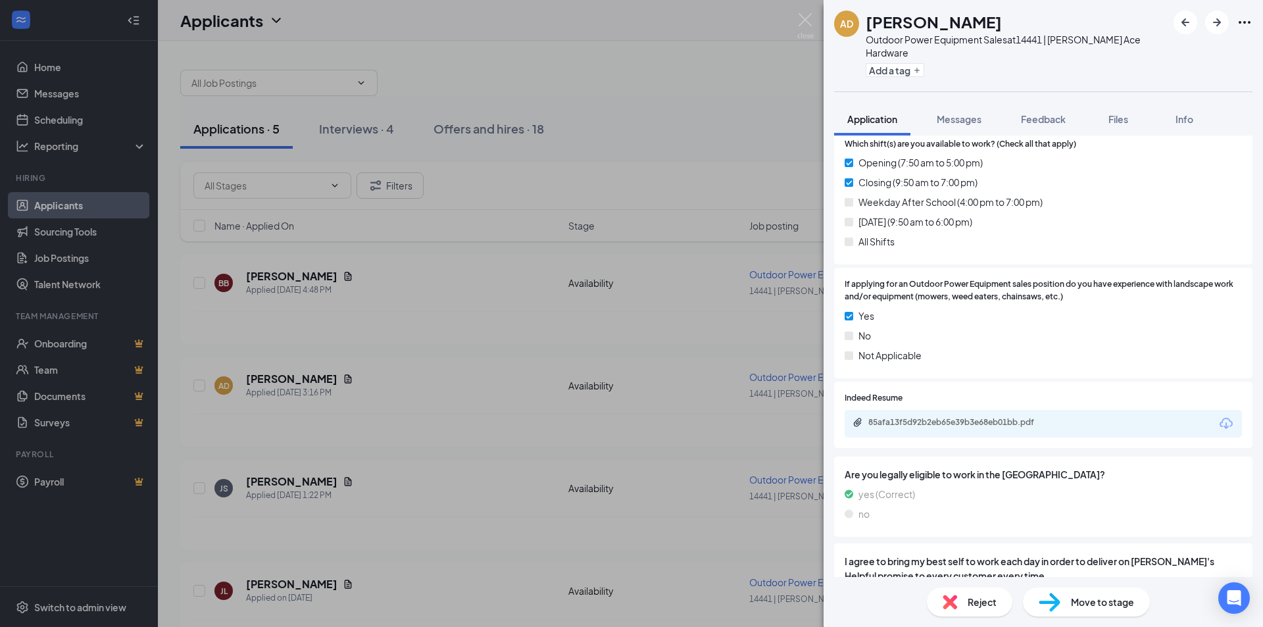
click at [995, 420] on div "85afa13f5d92b2eb65e39b3e68eb01bb.pdf" at bounding box center [1042, 424] width 397 height 28
click at [1000, 417] on div "85afa13f5d92b2eb65e39b3e68eb01bb.pdf" at bounding box center [960, 422] width 184 height 11
click at [974, 610] on div "Reject" at bounding box center [970, 601] width 86 height 29
click at [956, 598] on img at bounding box center [949, 602] width 14 height 14
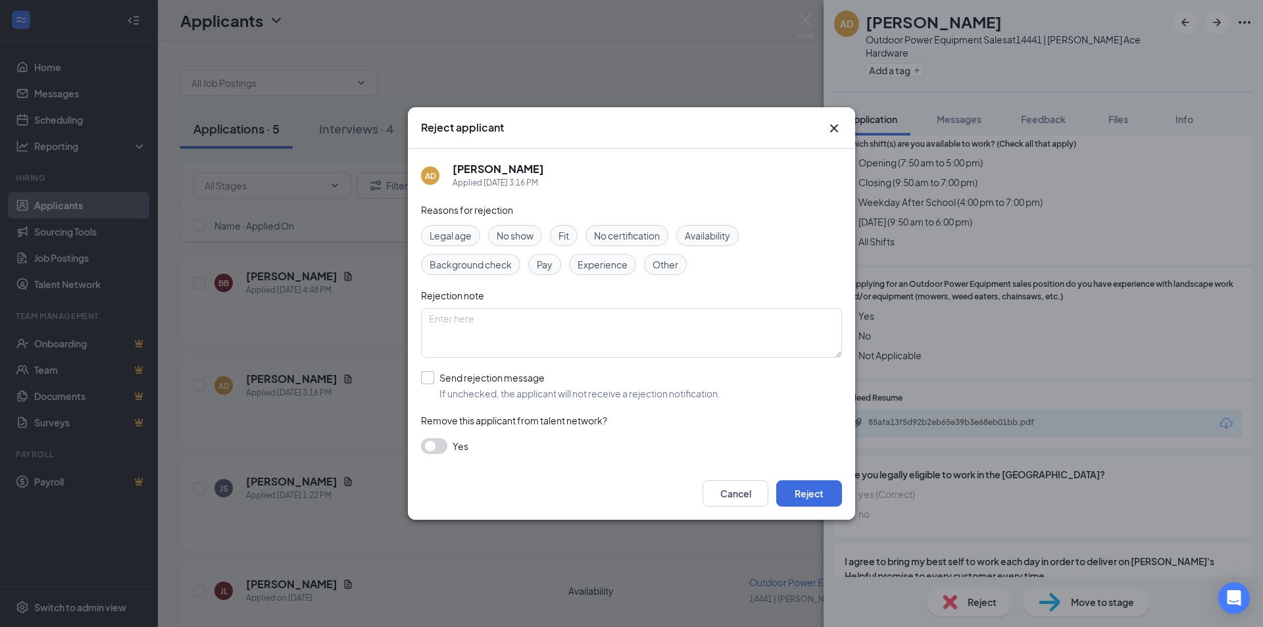
click at [429, 381] on input "Send rejection message If unchecked, the applicant will not receive a rejection…" at bounding box center [570, 385] width 299 height 29
checkbox input "true"
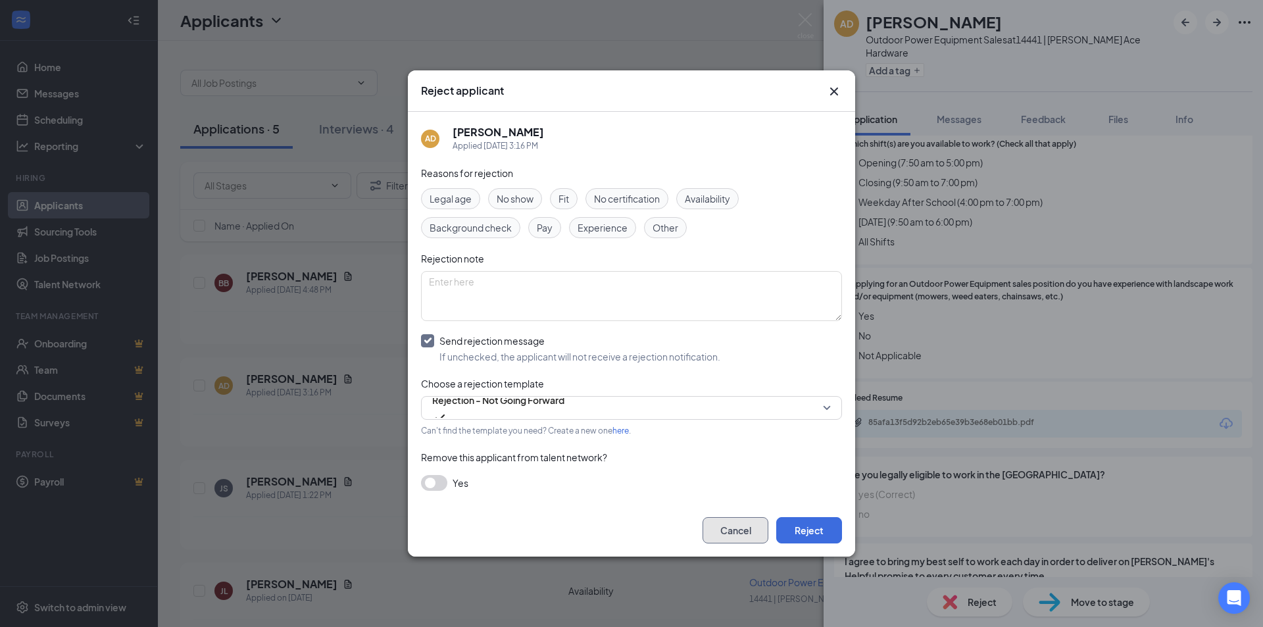
click at [748, 533] on button "Cancel" at bounding box center [735, 530] width 66 height 26
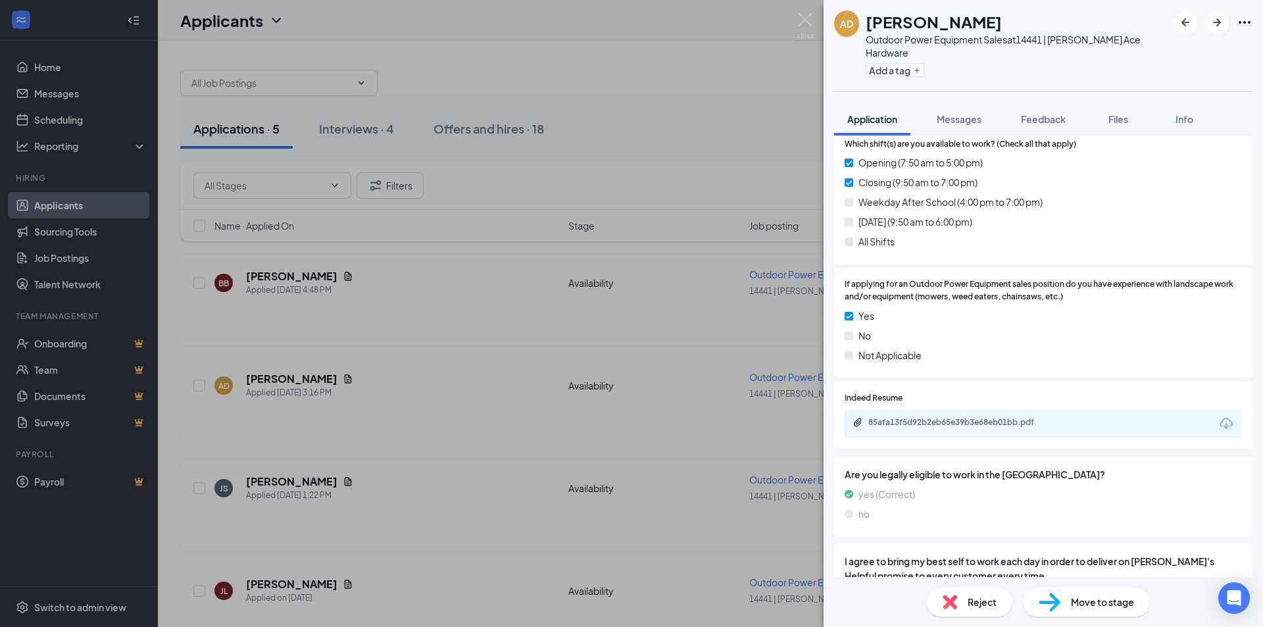
click at [279, 483] on div "AD [PERSON_NAME] Outdoor Power Equipment Sales at 14441 | [PERSON_NAME] Ace Har…" at bounding box center [631, 313] width 1263 height 627
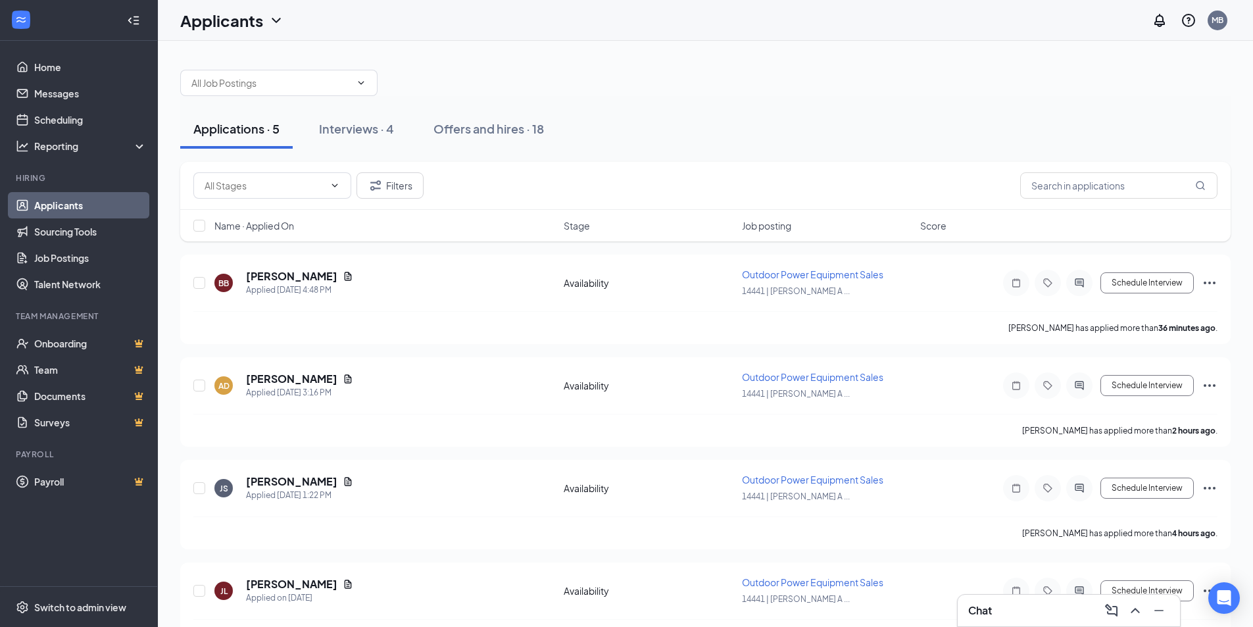
click at [279, 483] on h5 "[PERSON_NAME]" at bounding box center [291, 481] width 91 height 14
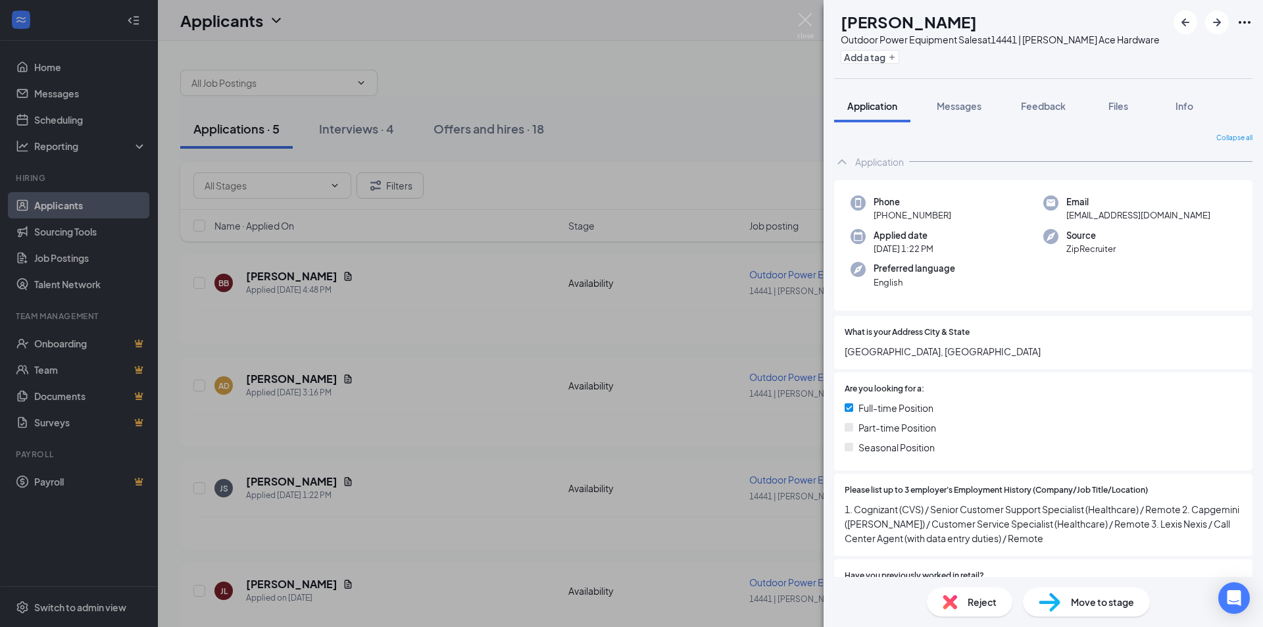
click at [983, 604] on span "Reject" at bounding box center [981, 602] width 29 height 14
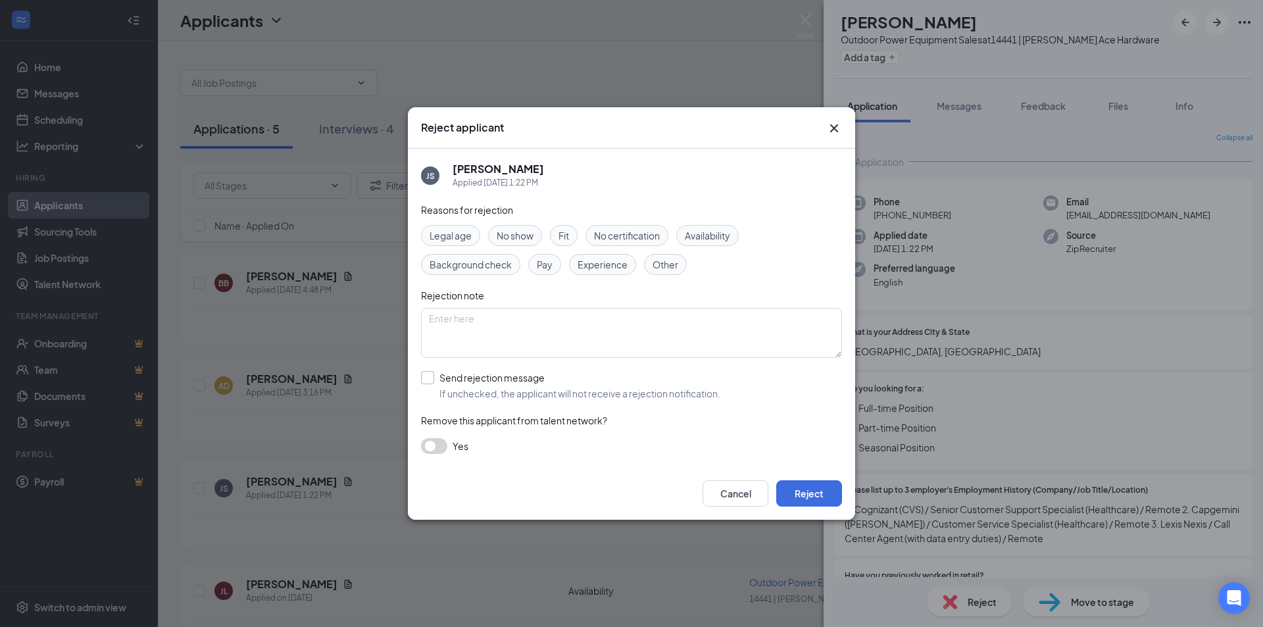
click at [428, 380] on input "Send rejection message If unchecked, the applicant will not receive a rejection…" at bounding box center [570, 385] width 299 height 29
checkbox input "true"
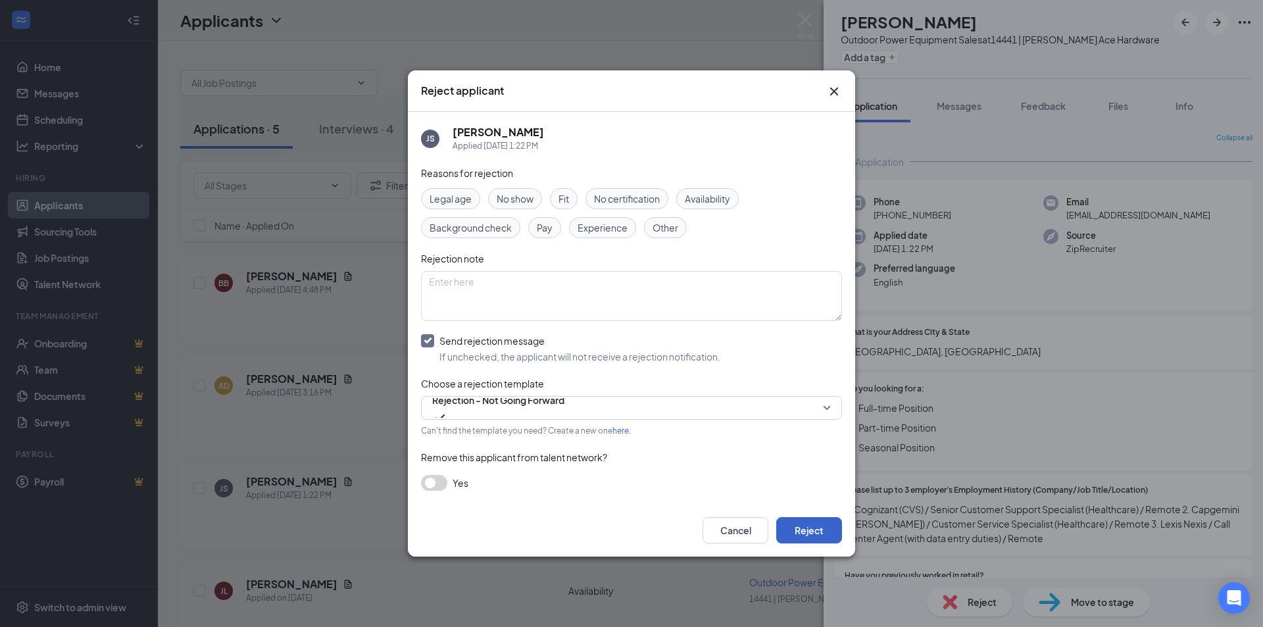
click at [804, 537] on button "Reject" at bounding box center [809, 530] width 66 height 26
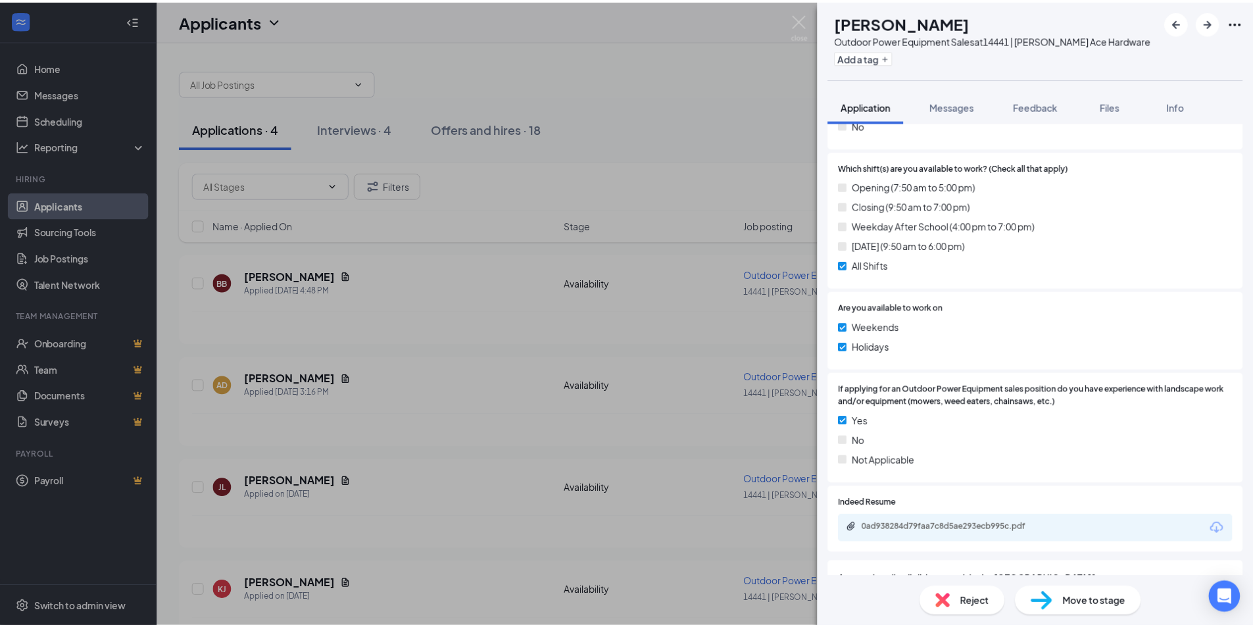
scroll to position [526, 0]
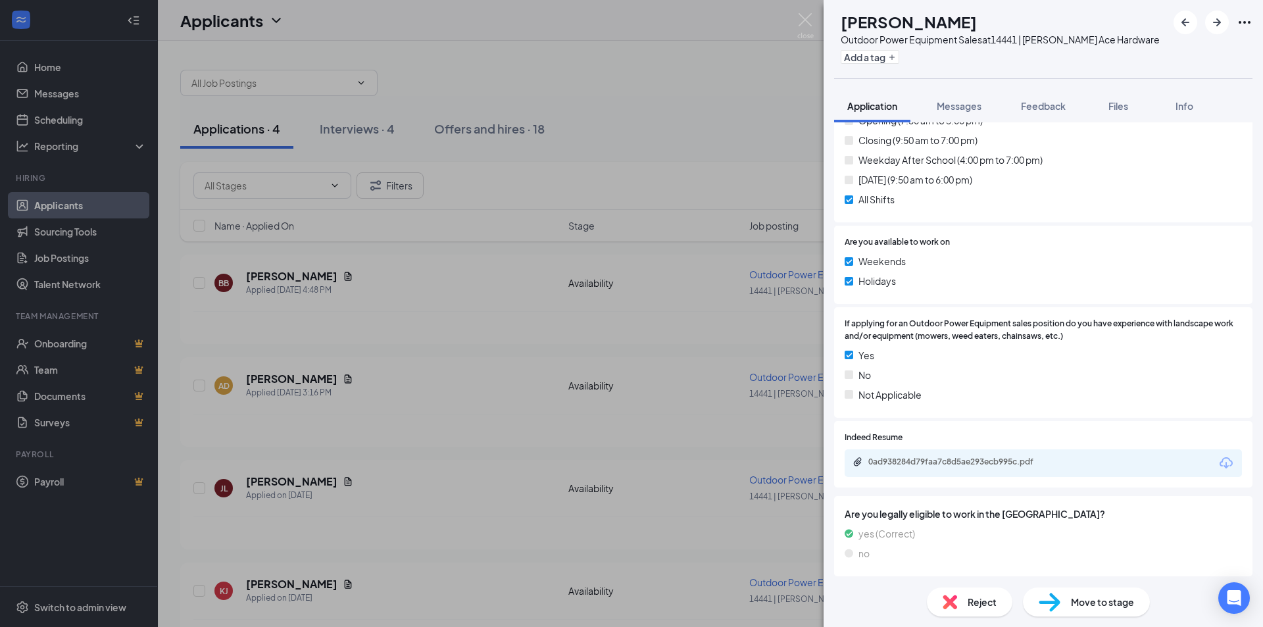
click at [1015, 470] on div "0ad938284d79faa7c8d5ae293ecb995c.pdf" at bounding box center [1042, 463] width 397 height 28
click at [1056, 464] on div "0ad938284d79faa7c8d5ae293ecb995c.pdf" at bounding box center [958, 461] width 213 height 11
click at [708, 93] on div "[PERSON_NAME] [PERSON_NAME] Outdoor Power Equipment Sales at 14441 | [PERSON_NA…" at bounding box center [631, 313] width 1263 height 627
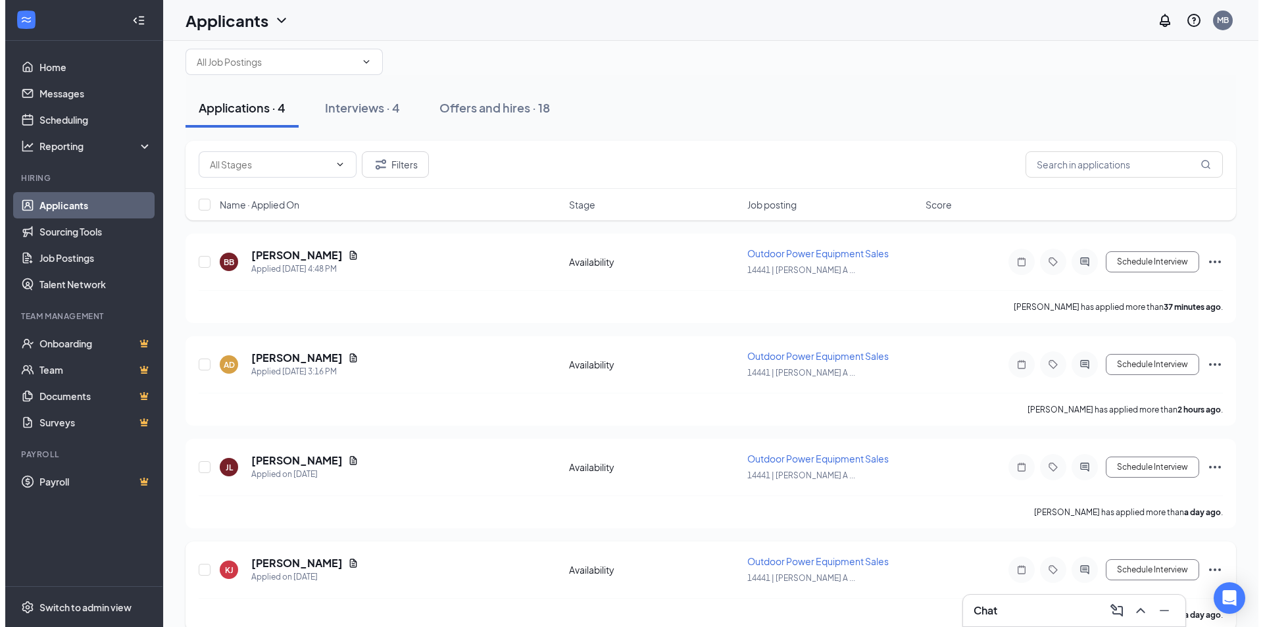
scroll to position [41, 0]
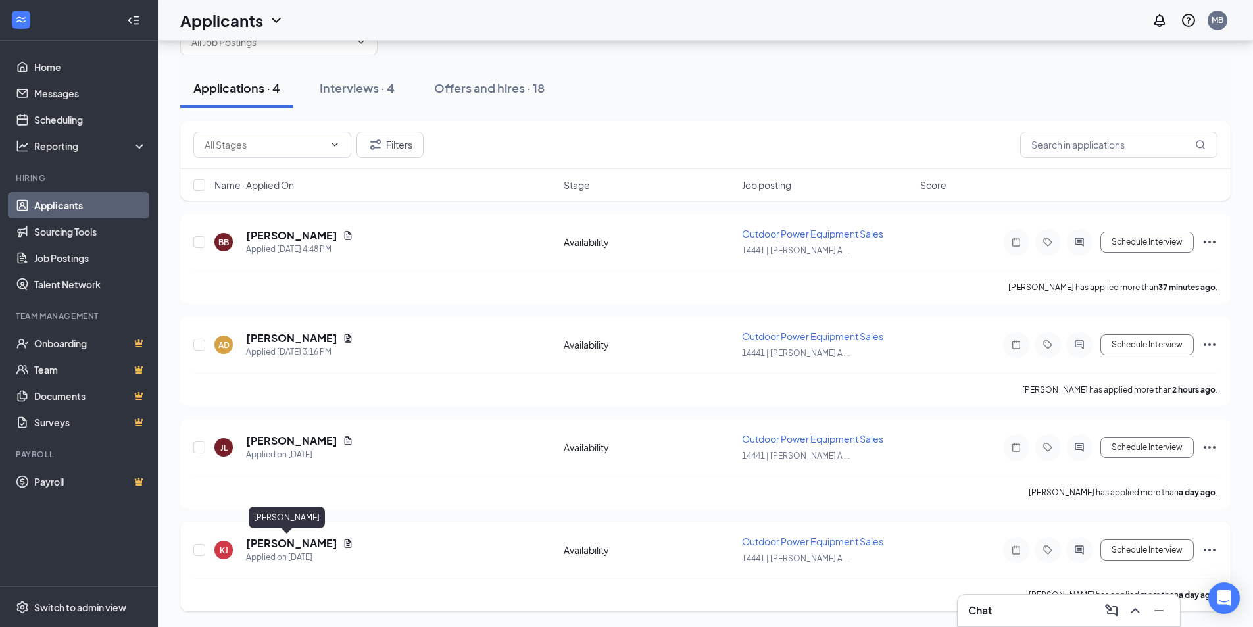
click at [283, 544] on h5 "[PERSON_NAME]" at bounding box center [291, 543] width 91 height 14
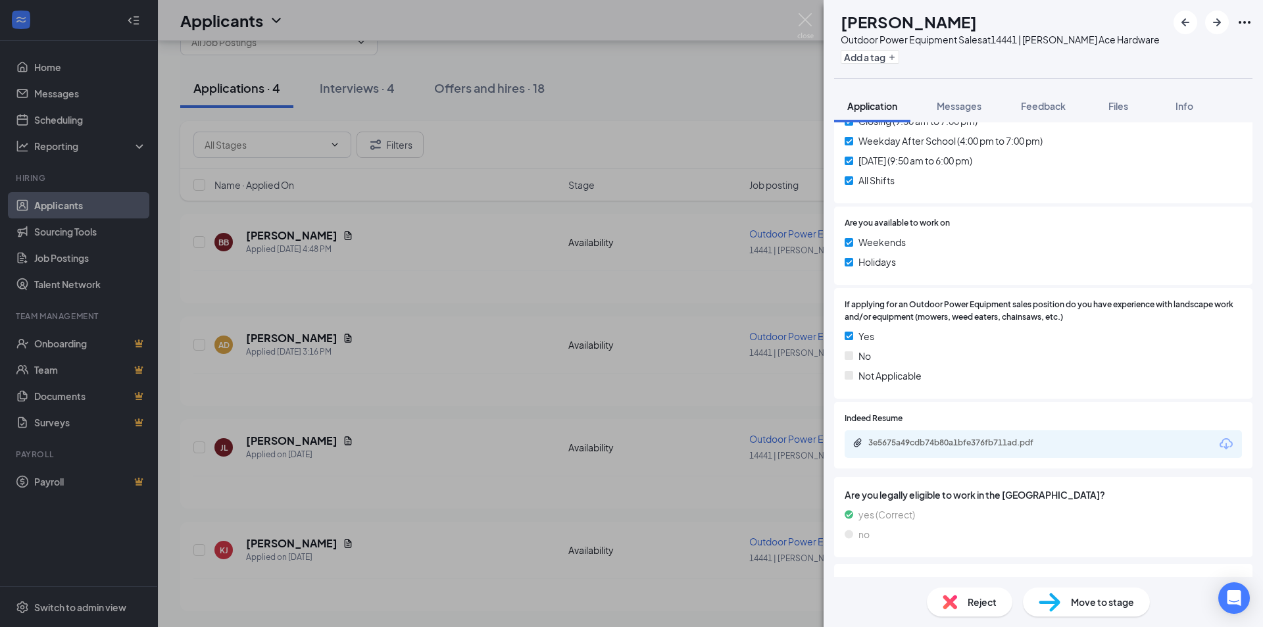
scroll to position [592, 0]
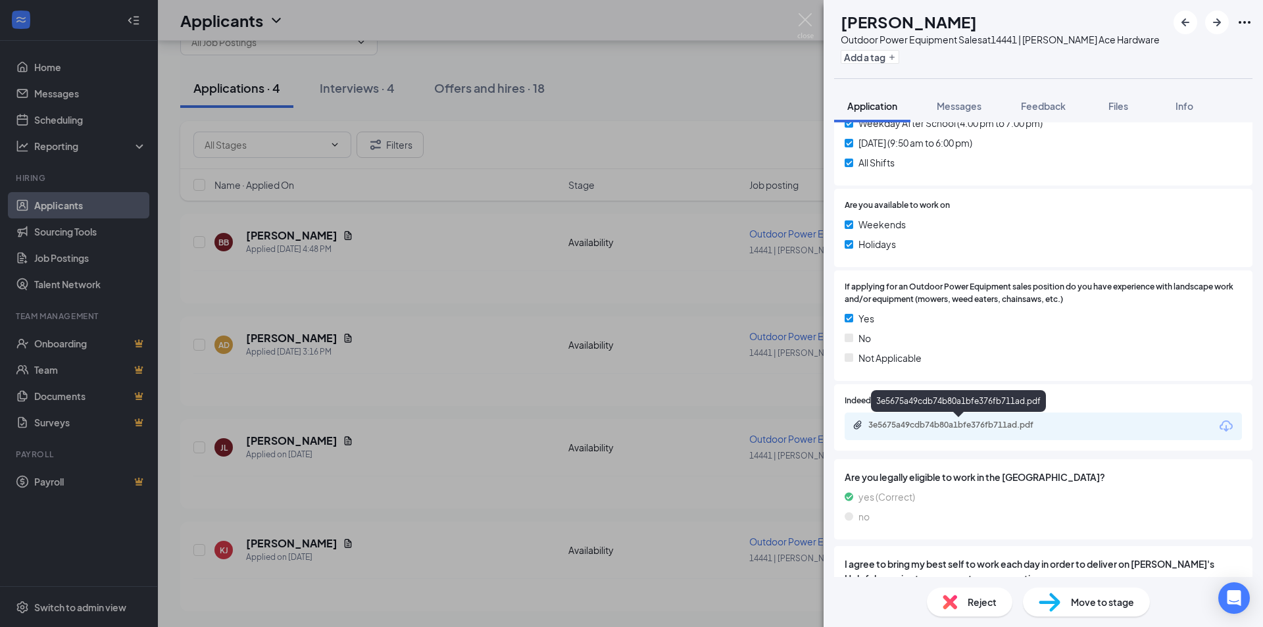
click at [940, 427] on div "3e5675a49cdb74b80a1bfe376fb711ad.pdf" at bounding box center [960, 425] width 184 height 11
click at [995, 604] on span "Reject" at bounding box center [981, 602] width 29 height 14
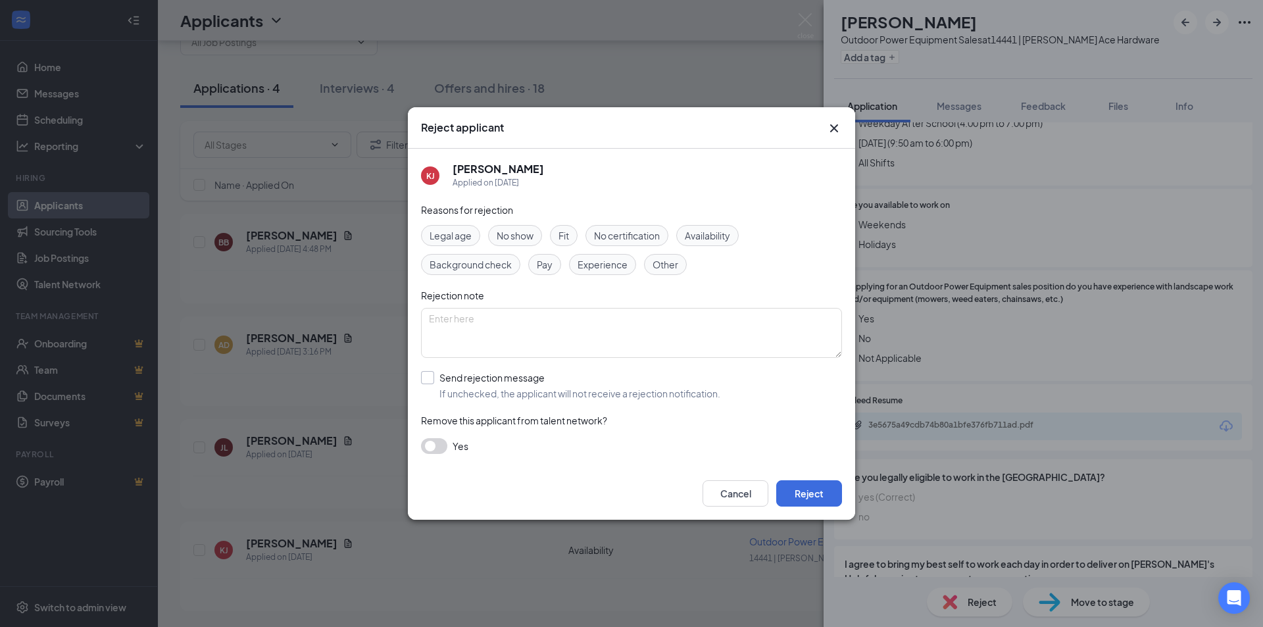
click at [426, 379] on input "Send rejection message If unchecked, the applicant will not receive a rejection…" at bounding box center [570, 385] width 299 height 29
checkbox input "true"
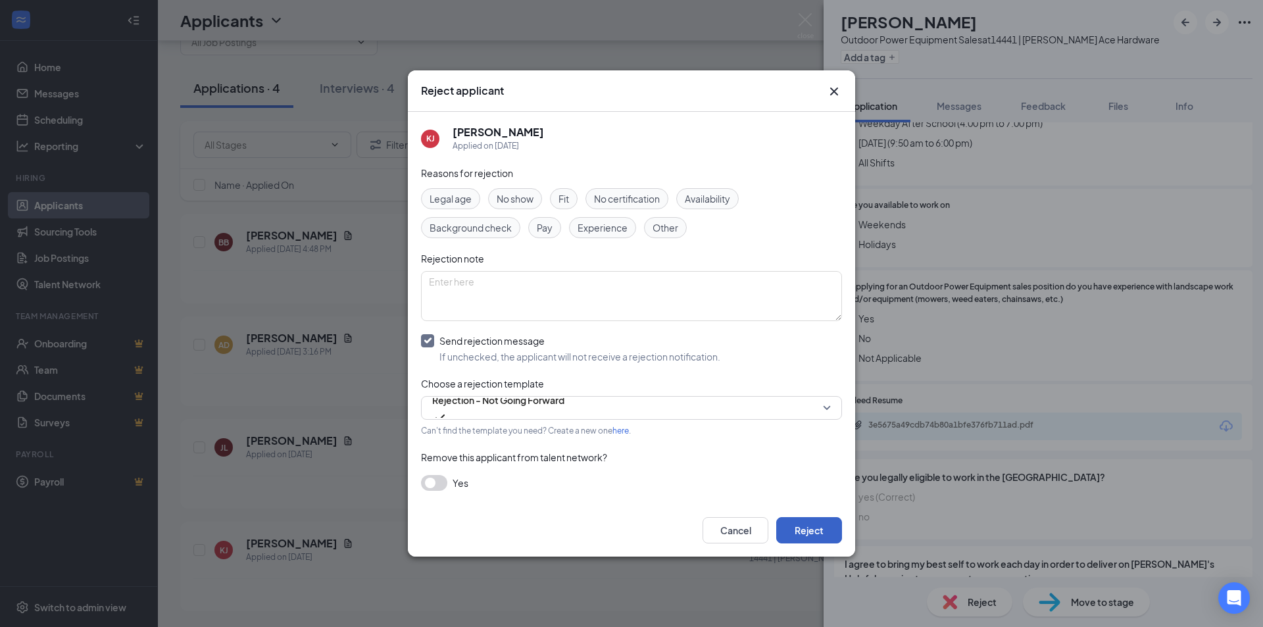
click at [794, 536] on button "Reject" at bounding box center [809, 530] width 66 height 26
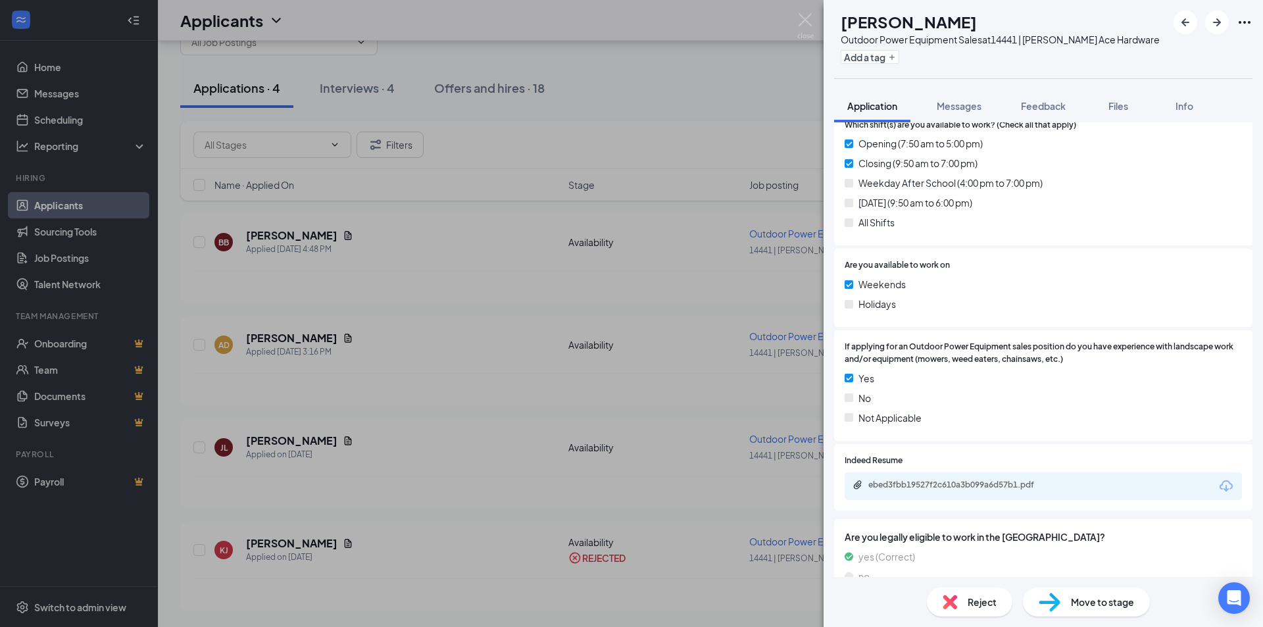
scroll to position [526, 0]
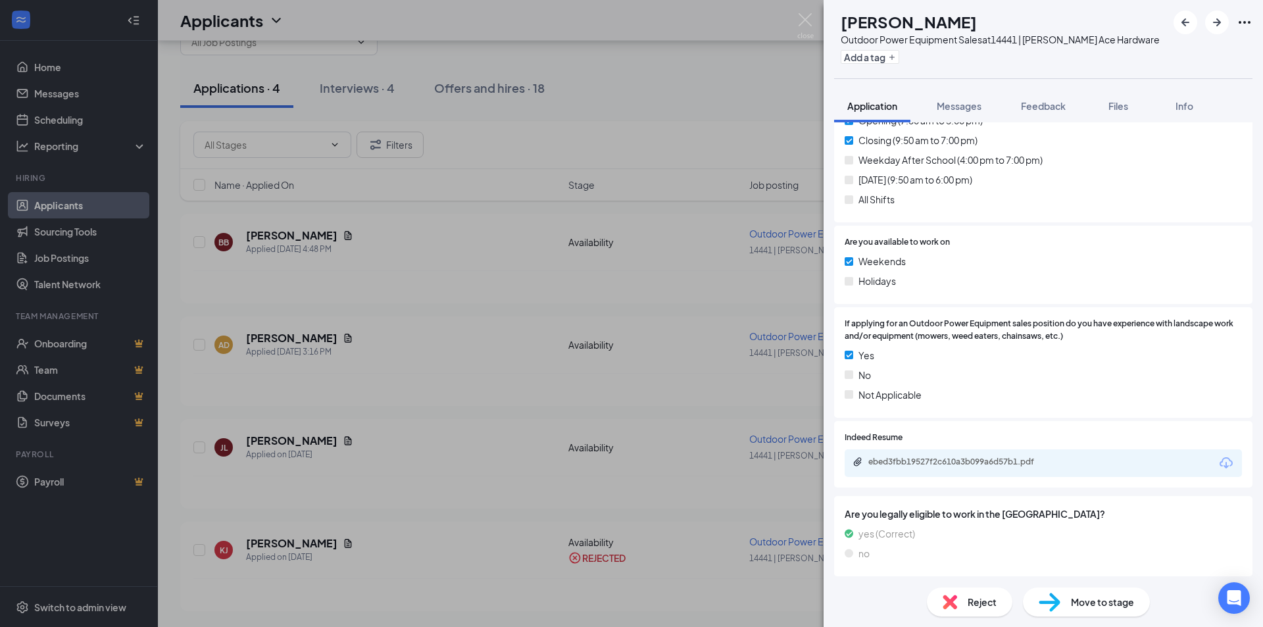
click at [965, 468] on div "ebed3fbb19527f2c610a3b099a6d57b1.pdf" at bounding box center [958, 462] width 213 height 12
click at [969, 608] on span "Reject" at bounding box center [981, 602] width 29 height 14
click at [966, 600] on div "Reject" at bounding box center [970, 601] width 86 height 29
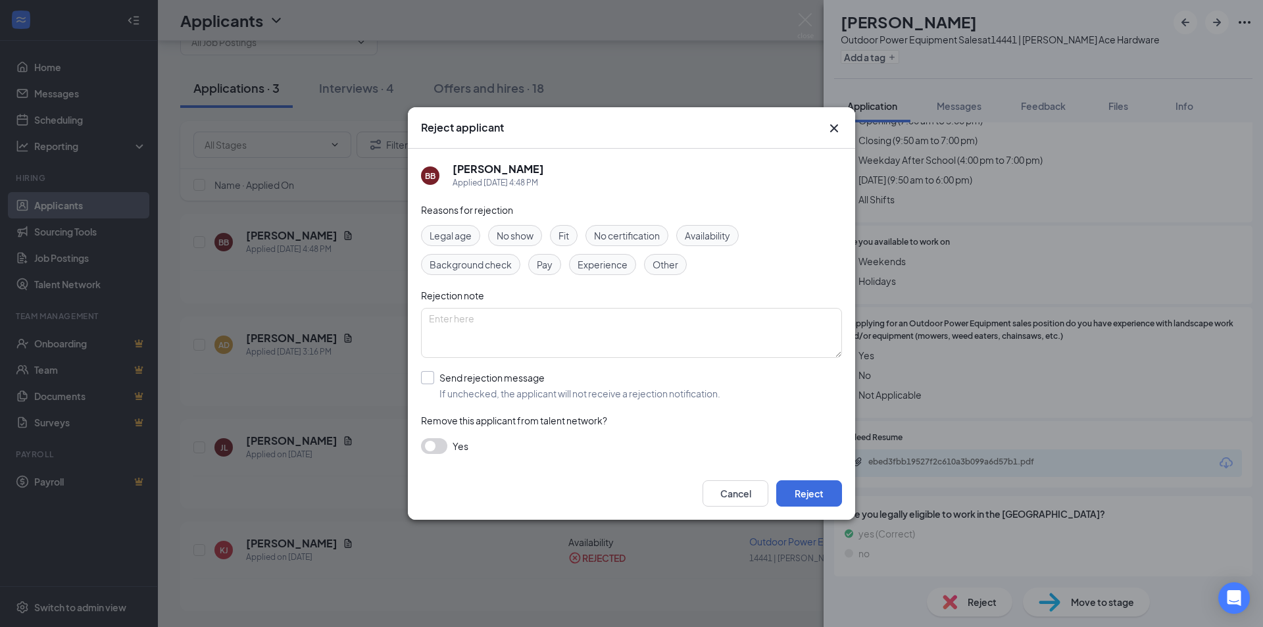
click at [429, 379] on input "Send rejection message If unchecked, the applicant will not receive a rejection…" at bounding box center [570, 385] width 299 height 29
checkbox input "true"
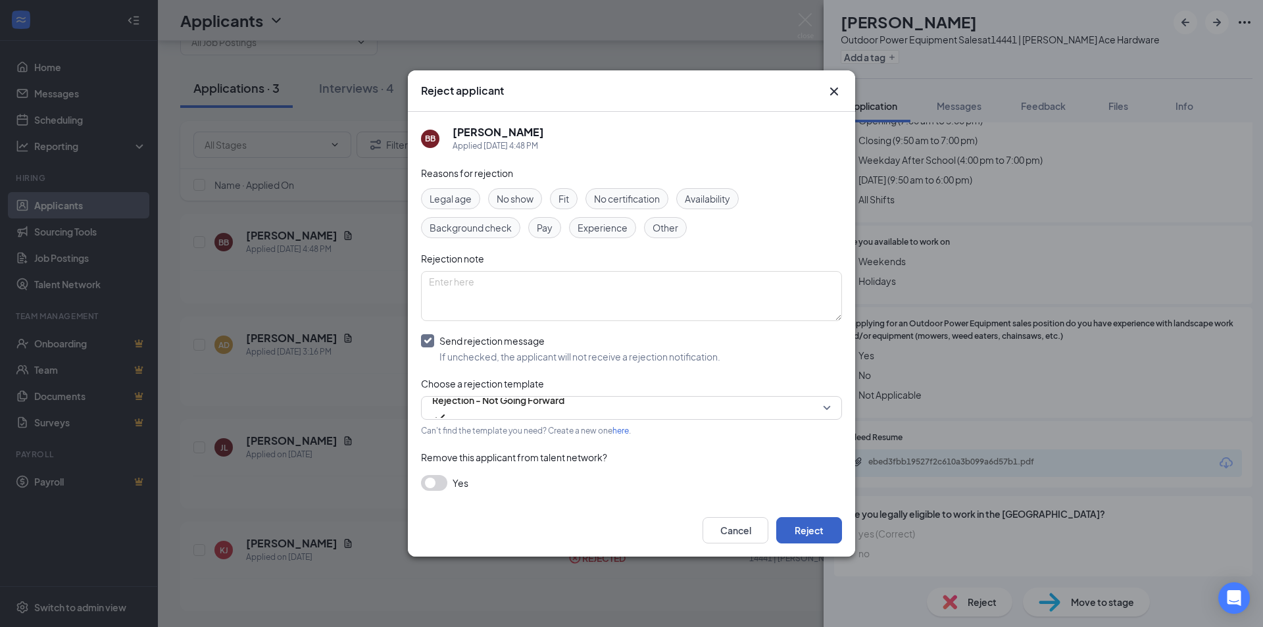
click at [803, 531] on button "Reject" at bounding box center [809, 530] width 66 height 26
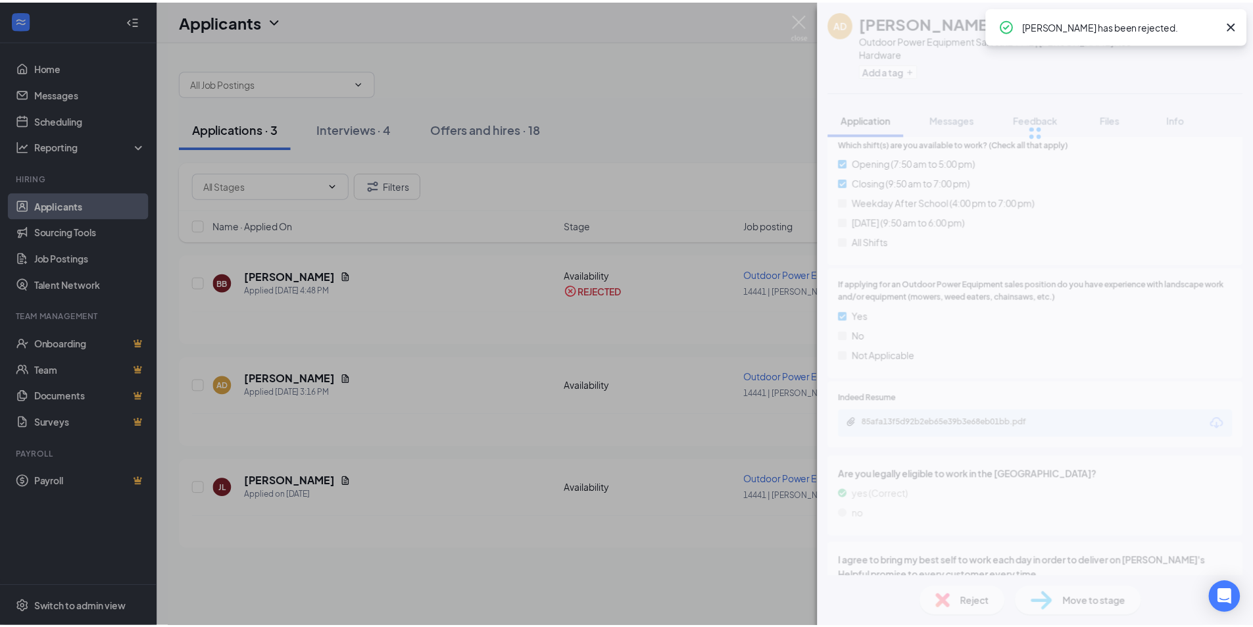
scroll to position [555, 0]
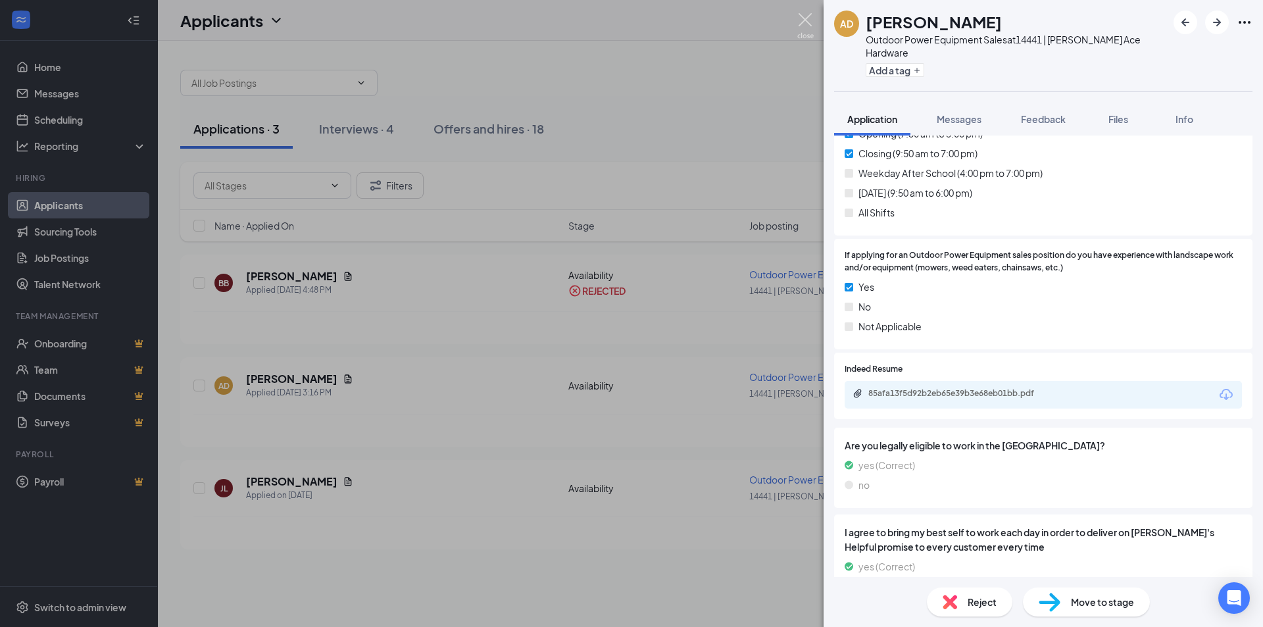
click at [804, 22] on img at bounding box center [805, 26] width 16 height 26
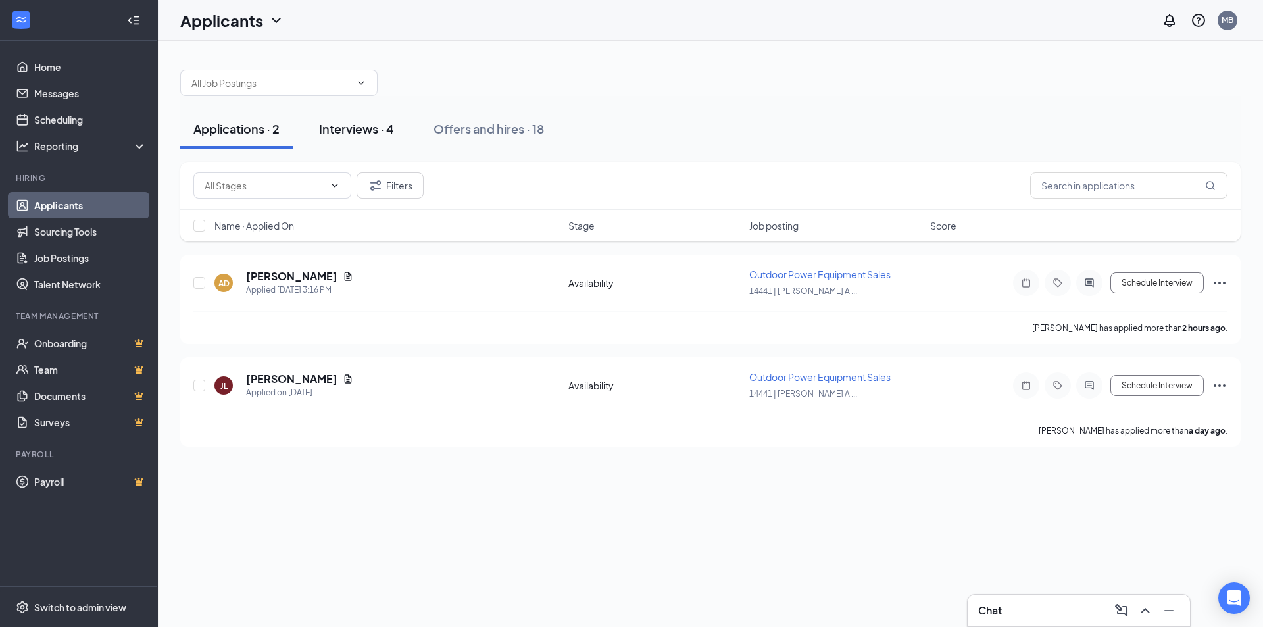
click at [364, 130] on div "Interviews · 4" at bounding box center [356, 128] width 75 height 16
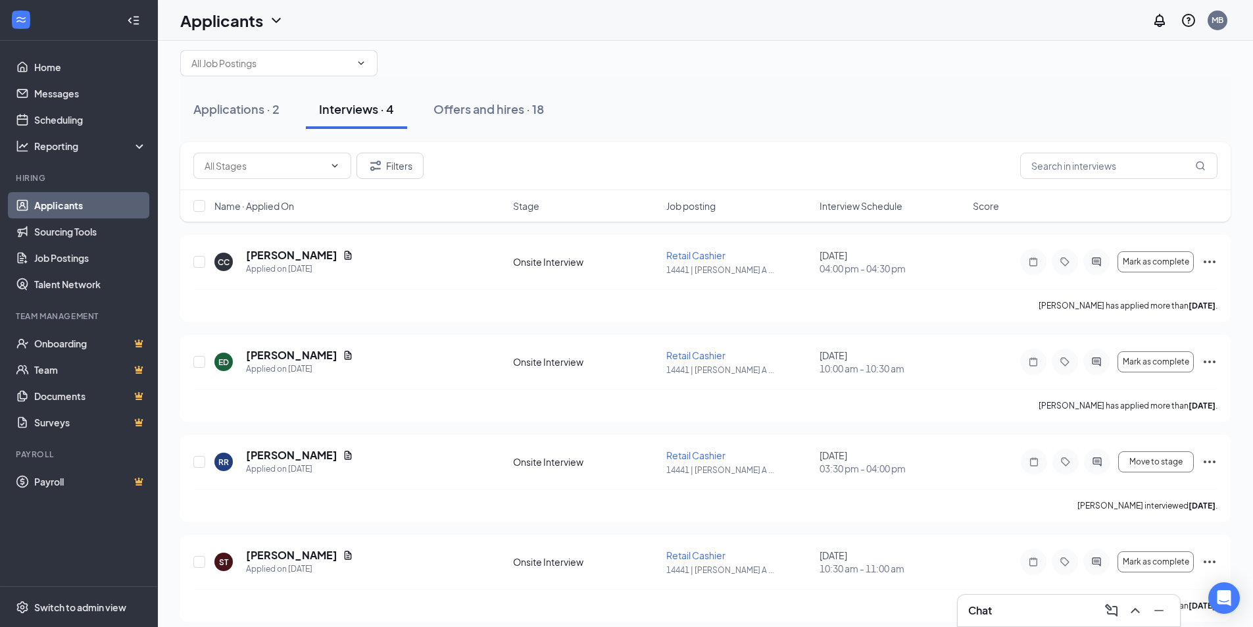
scroll to position [30, 0]
